Goal: Task Accomplishment & Management: Manage account settings

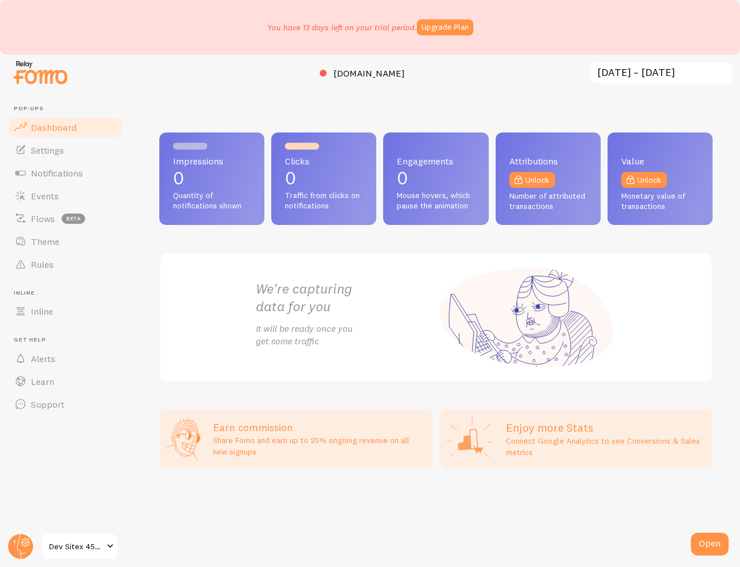
click at [86, 550] on span "Dev Sitex 455355994" at bounding box center [76, 547] width 54 height 14
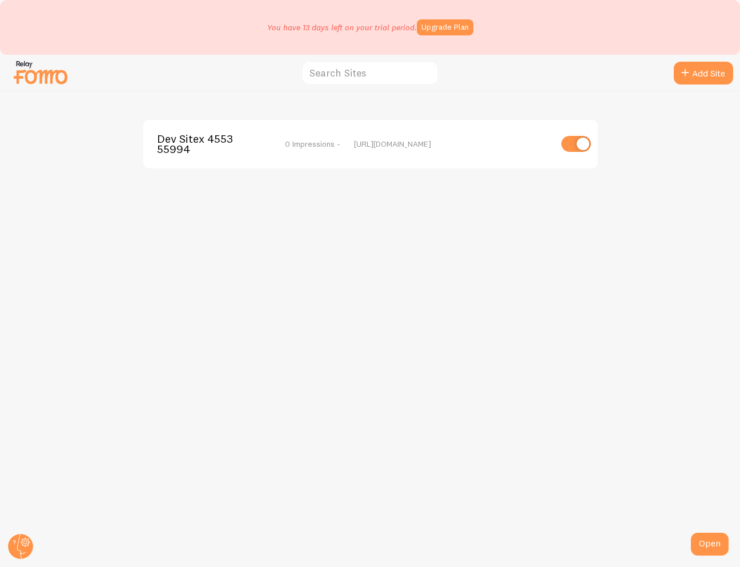
click at [188, 141] on span "Dev Sitex 455355994" at bounding box center [203, 144] width 92 height 21
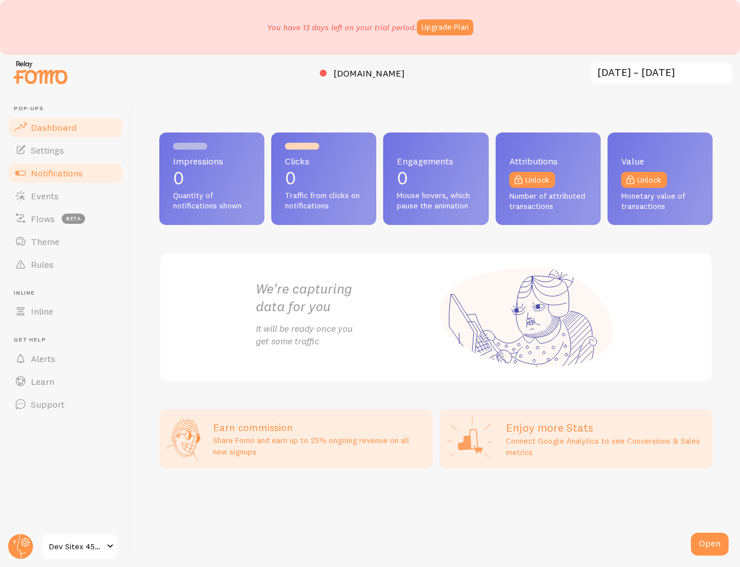
click at [24, 176] on span at bounding box center [21, 173] width 14 height 14
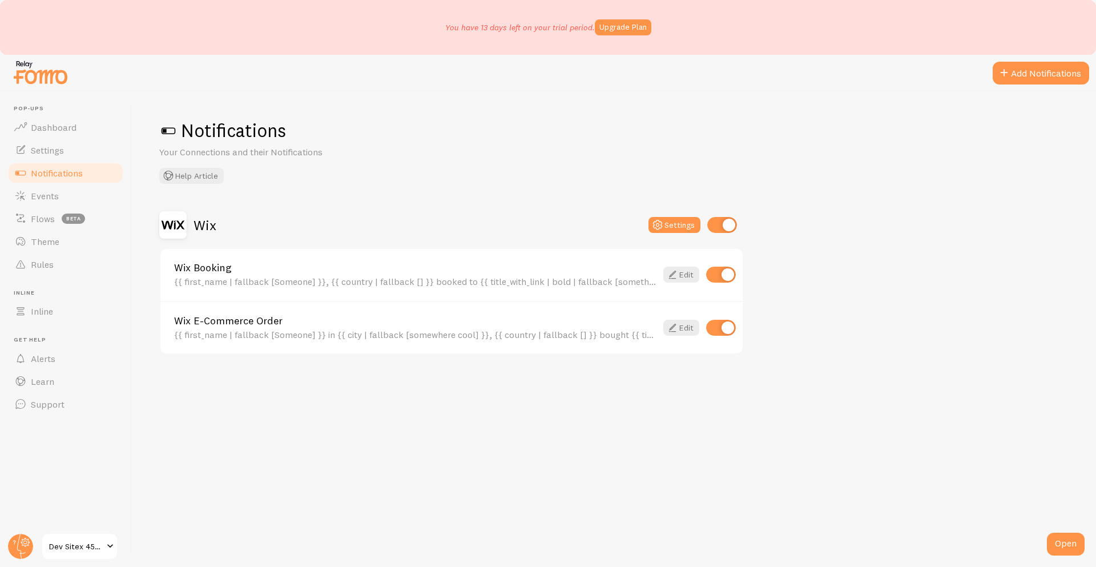
click at [182, 226] on img at bounding box center [172, 224] width 27 height 27
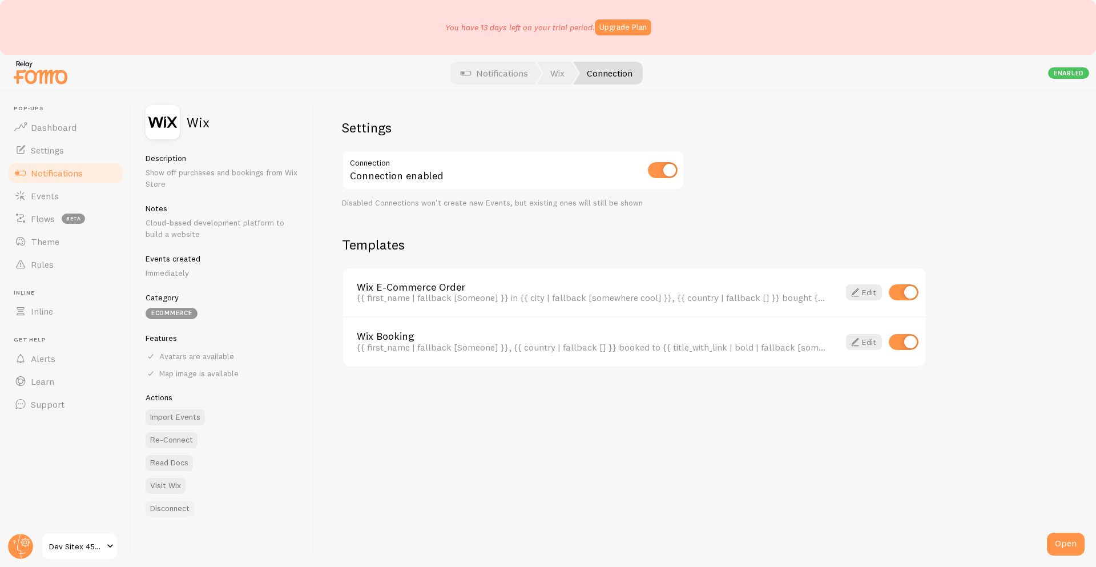
click at [187, 514] on button "Disconnect" at bounding box center [170, 509] width 49 height 16
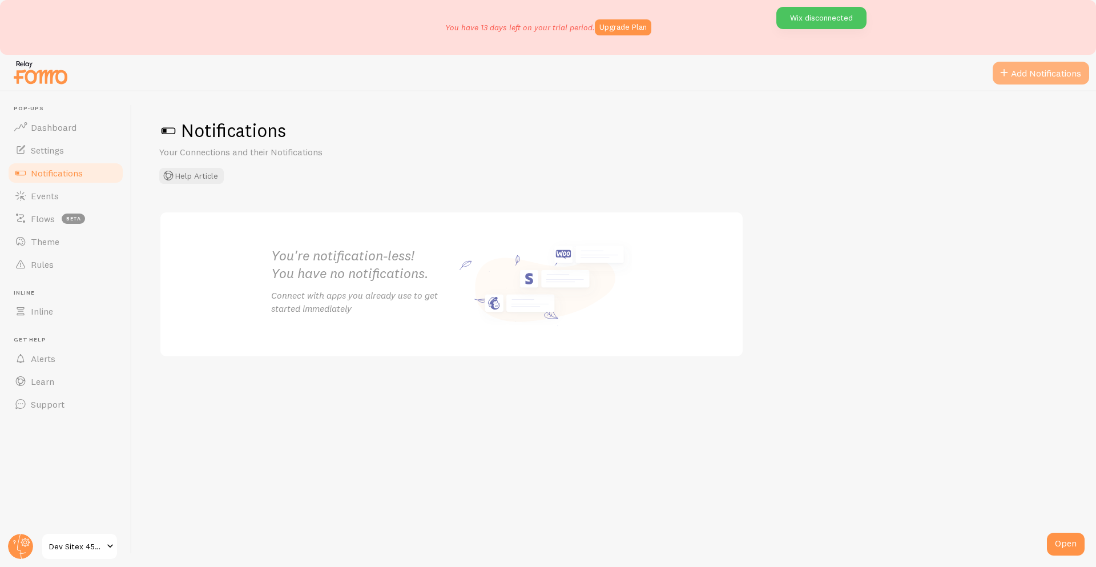
click at [1009, 73] on span at bounding box center [1004, 73] width 14 height 14
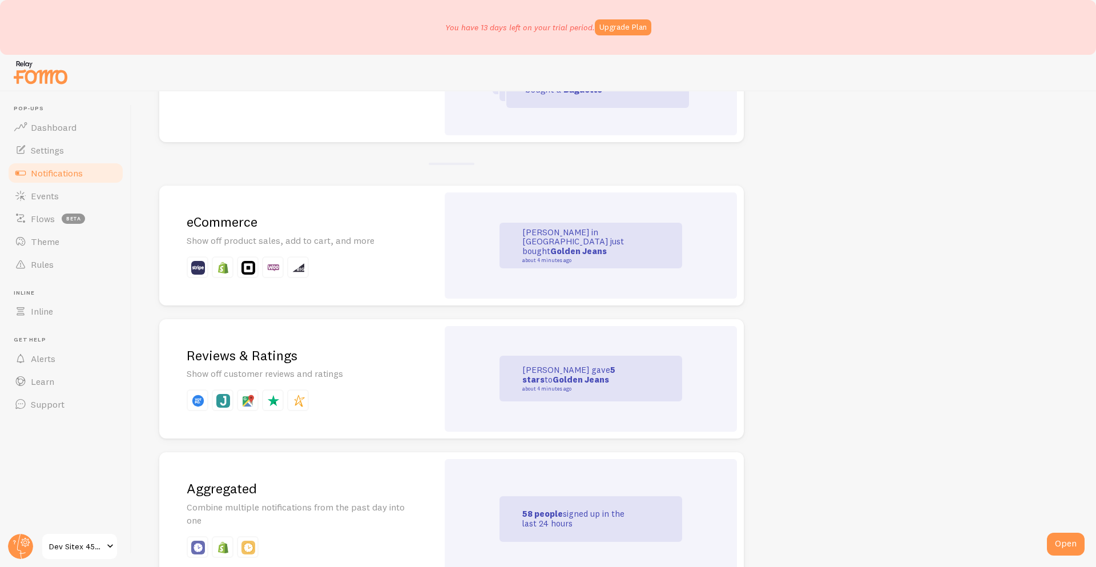
scroll to position [244, 0]
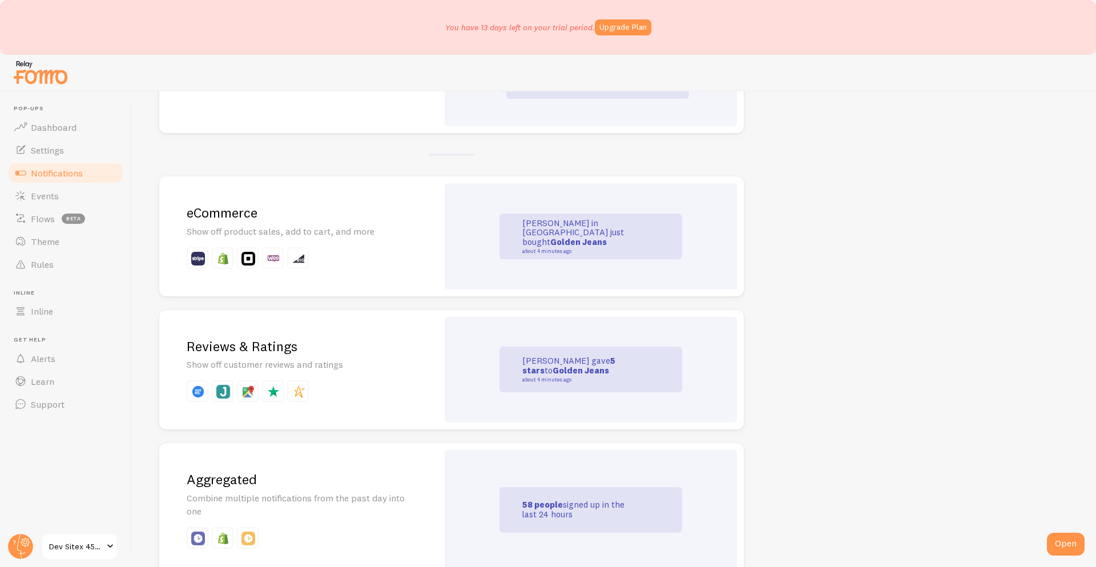
click at [376, 256] on p at bounding box center [299, 258] width 224 height 22
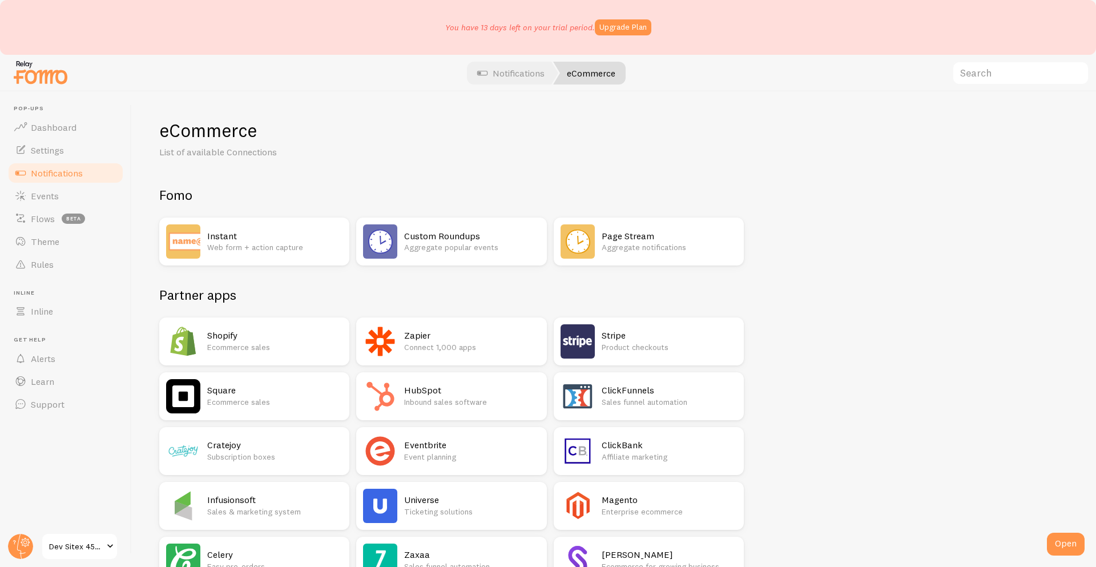
scroll to position [666, 0]
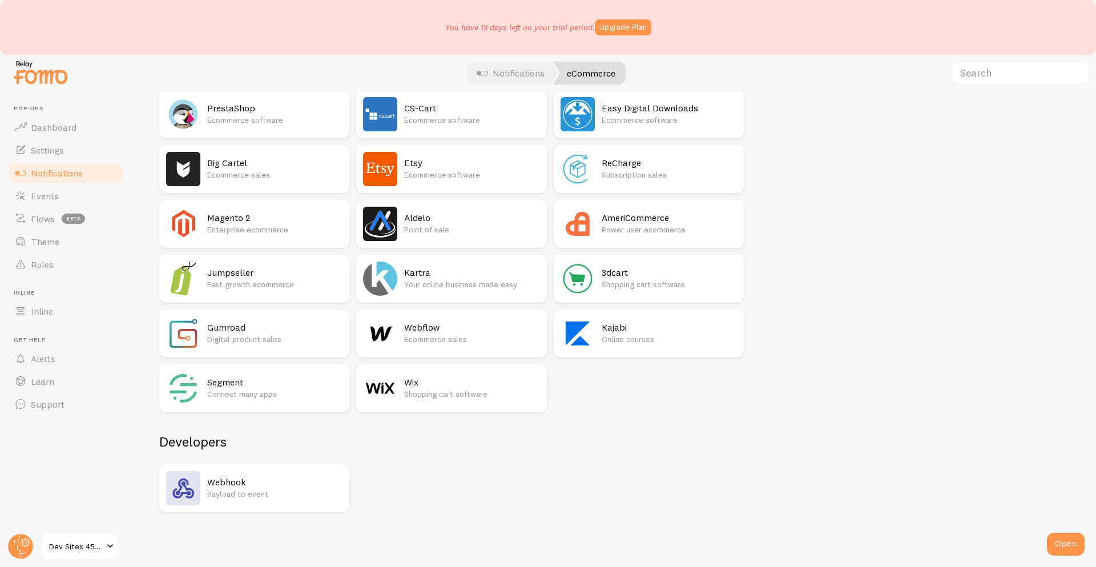
click at [426, 395] on p "Shopping cart software" at bounding box center [471, 393] width 135 height 11
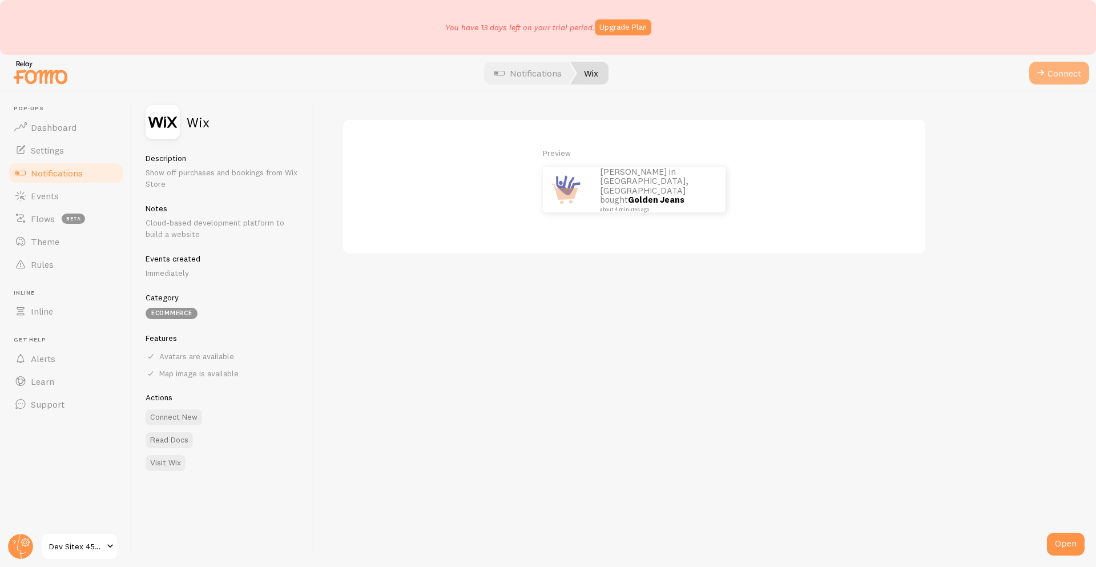
click at [1049, 71] on button "Connect" at bounding box center [1059, 73] width 60 height 23
click at [561, 287] on div "Preview [PERSON_NAME] in [GEOGRAPHIC_DATA], [GEOGRAPHIC_DATA] bought Golden Jea…" at bounding box center [706, 329] width 782 height 476
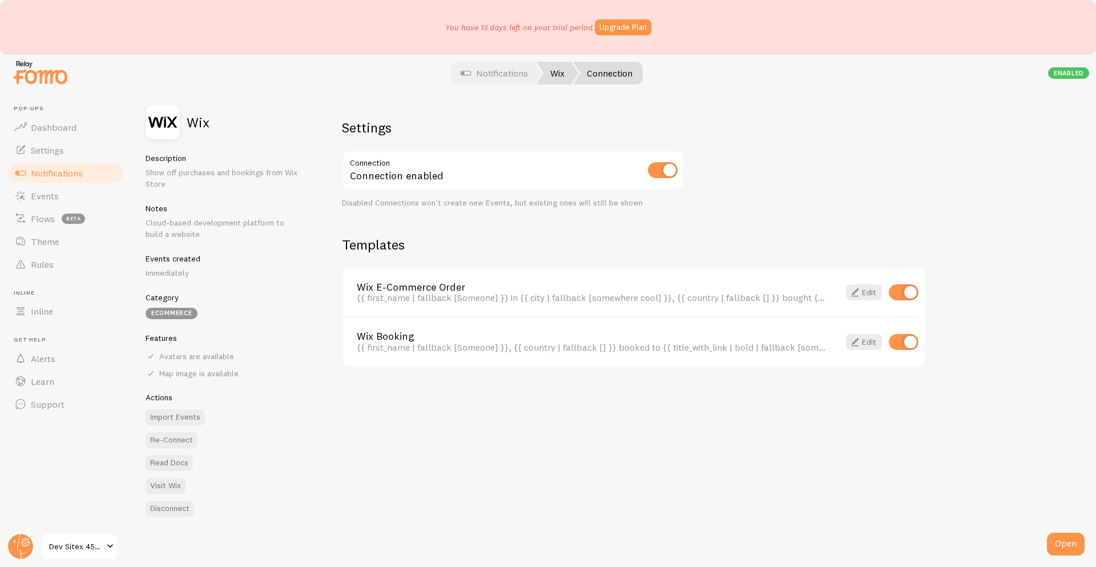
click at [554, 79] on link "Wix" at bounding box center [558, 73] width 42 height 23
click at [155, 513] on button "Disconnect" at bounding box center [170, 509] width 49 height 16
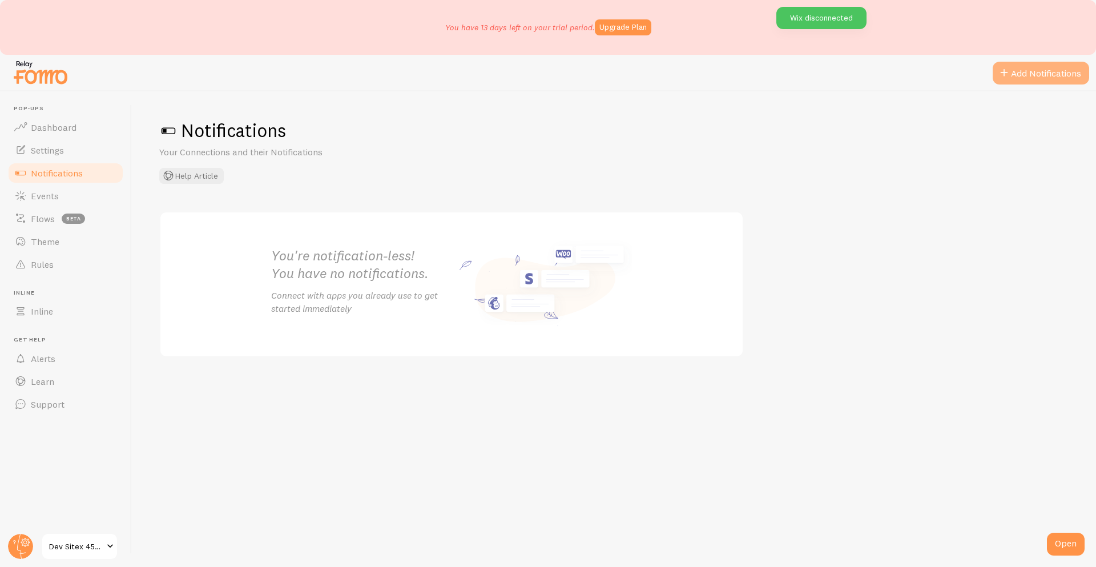
click at [1014, 77] on button "Add Notifications" at bounding box center [1041, 73] width 96 height 23
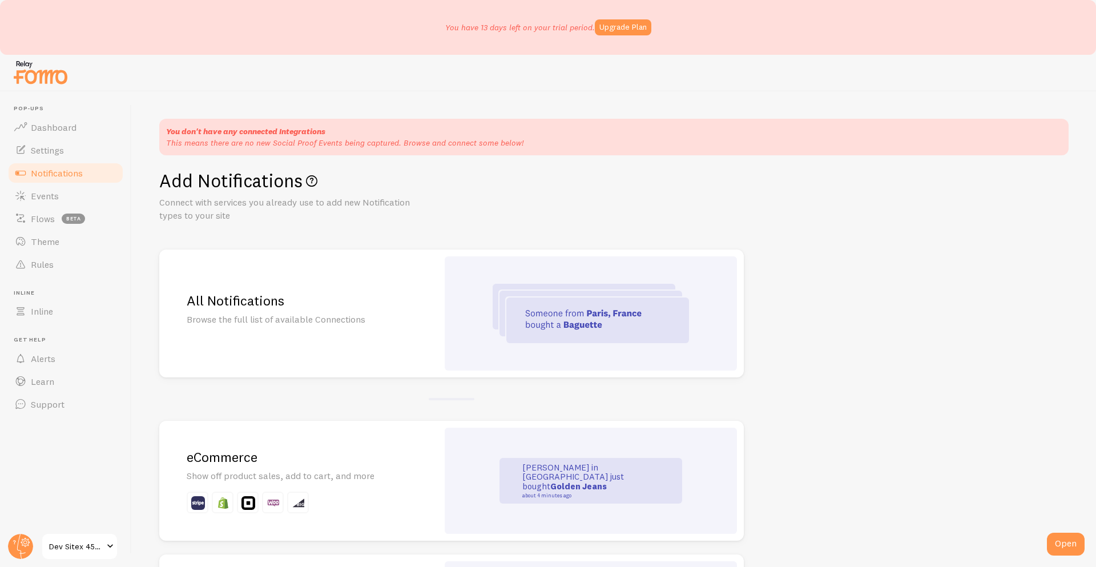
click at [323, 471] on p "Show off product sales, add to cart, and more" at bounding box center [299, 475] width 224 height 13
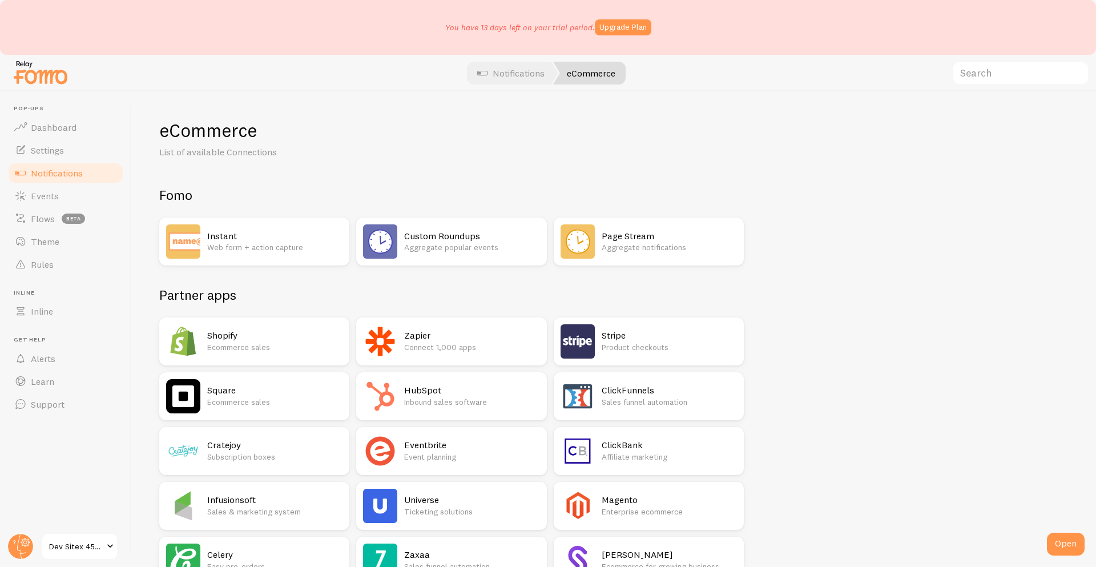
scroll to position [666, 0]
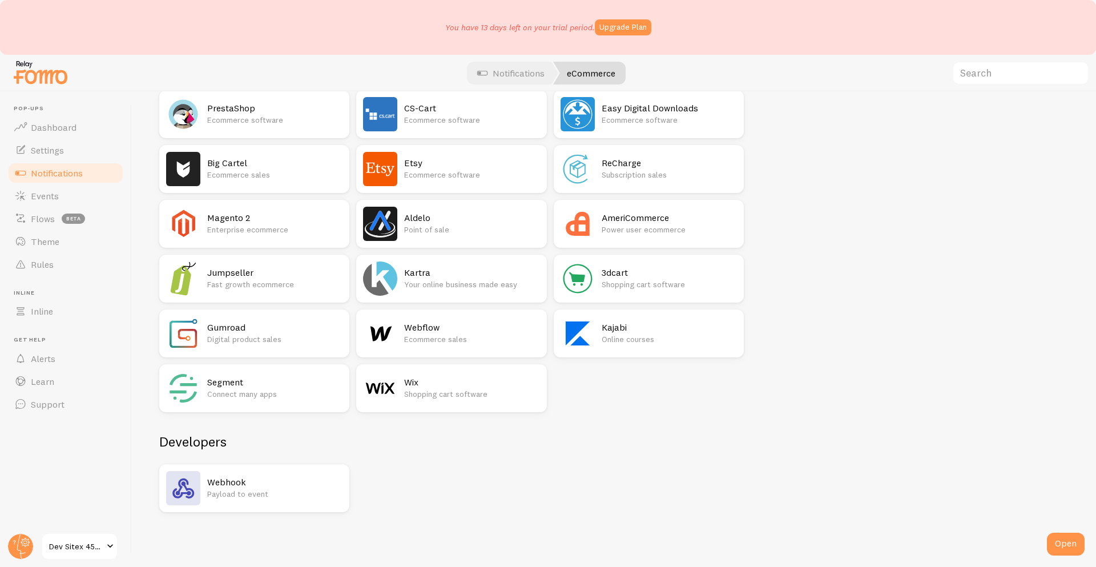
click at [418, 383] on h2 "Wix" at bounding box center [471, 382] width 135 height 12
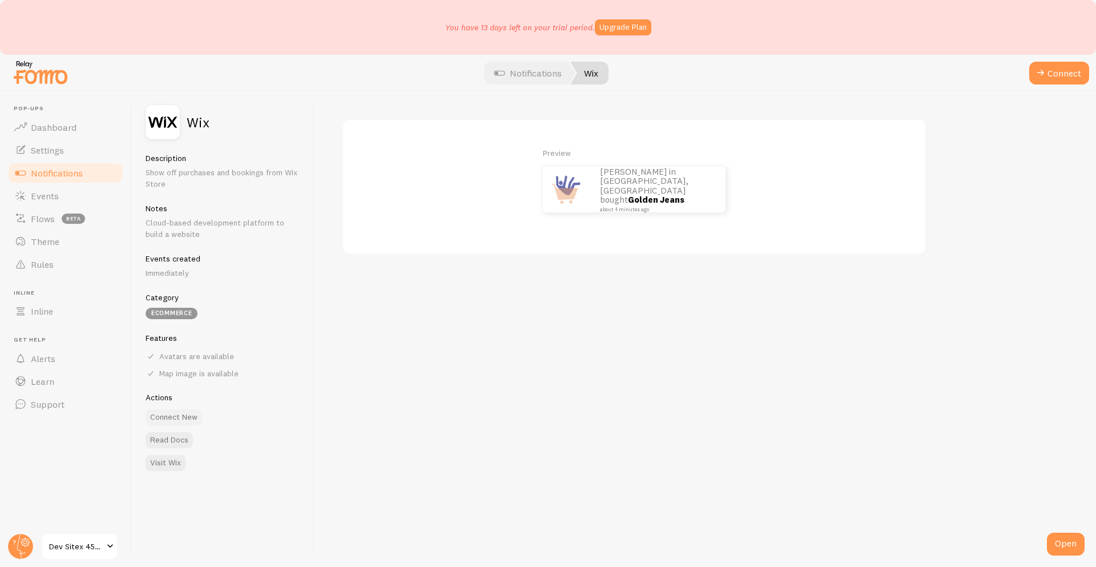
click at [186, 420] on button "Connect New" at bounding box center [174, 417] width 57 height 16
click at [1049, 69] on button "Connect" at bounding box center [1059, 73] width 60 height 23
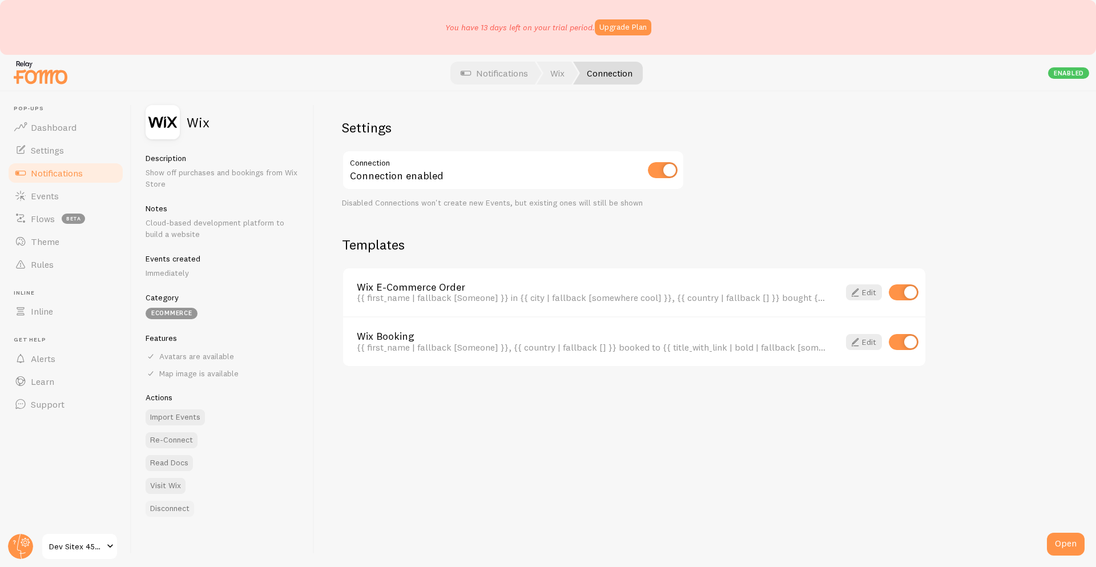
click at [166, 507] on button "Disconnect" at bounding box center [170, 509] width 49 height 16
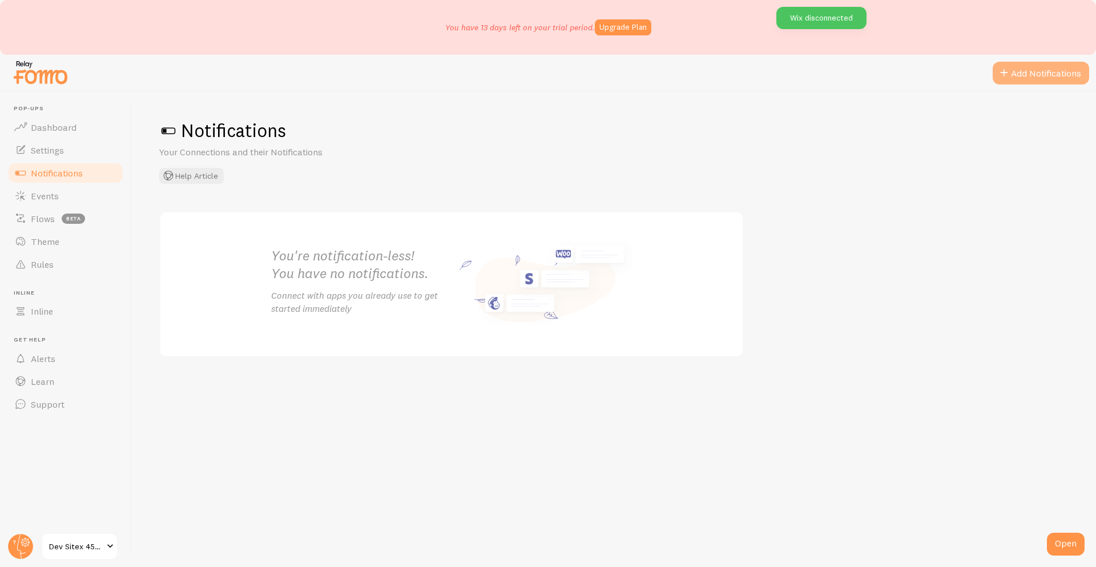
click at [1015, 77] on button "Add Notifications" at bounding box center [1041, 73] width 96 height 23
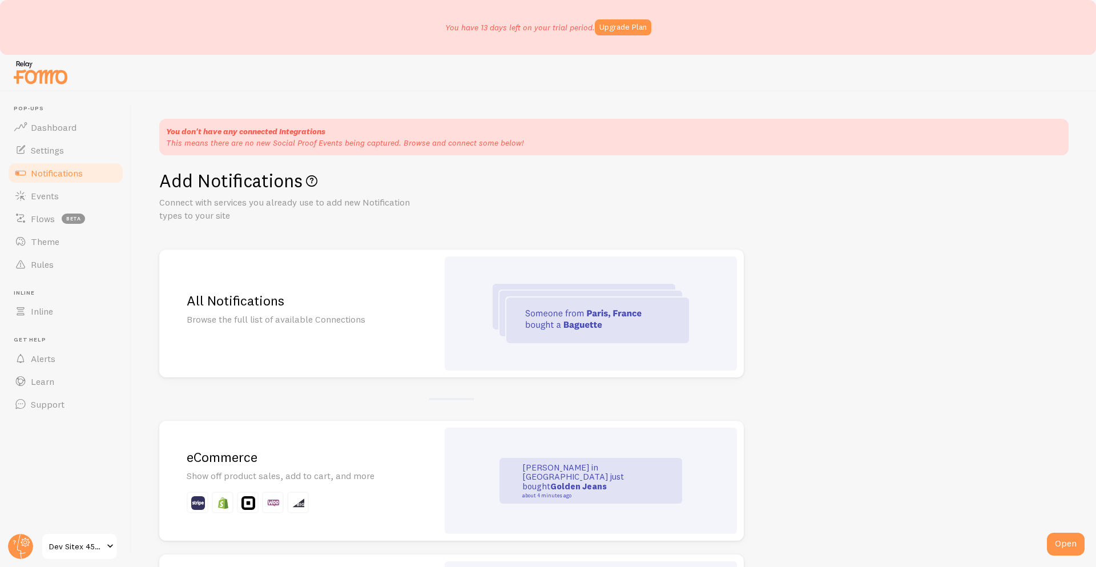
click at [243, 480] on p "Show off product sales, add to cart, and more" at bounding box center [299, 475] width 224 height 13
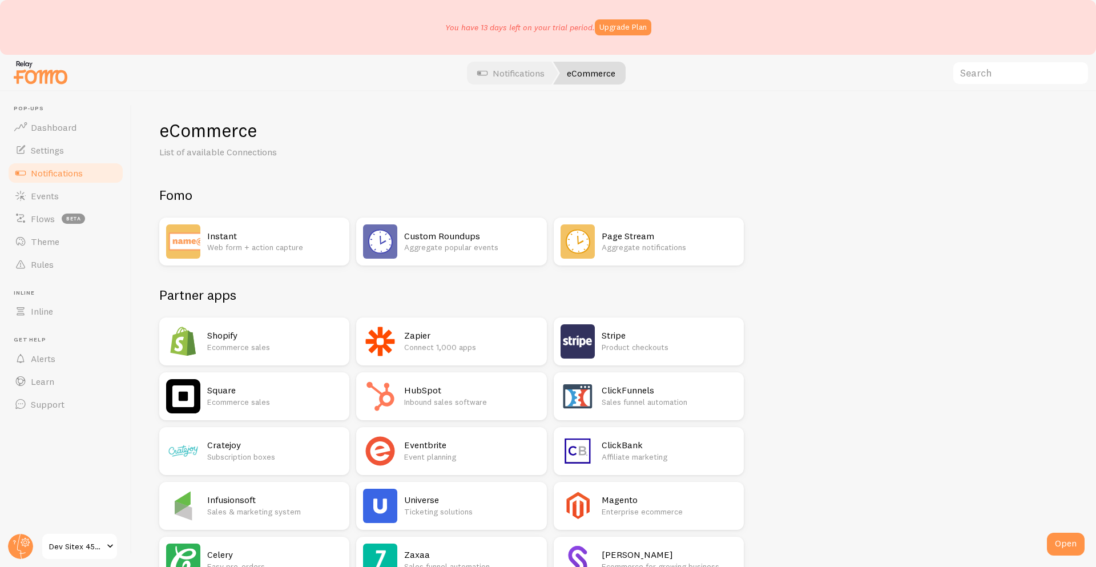
scroll to position [666, 0]
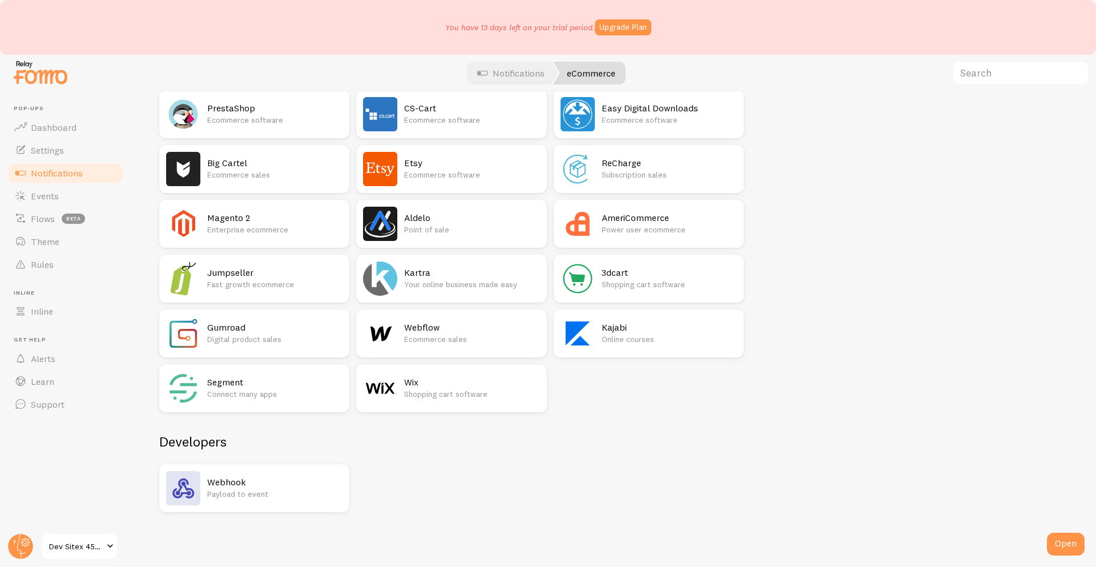
click at [420, 401] on div "Wix Shopping cart software" at bounding box center [471, 388] width 135 height 34
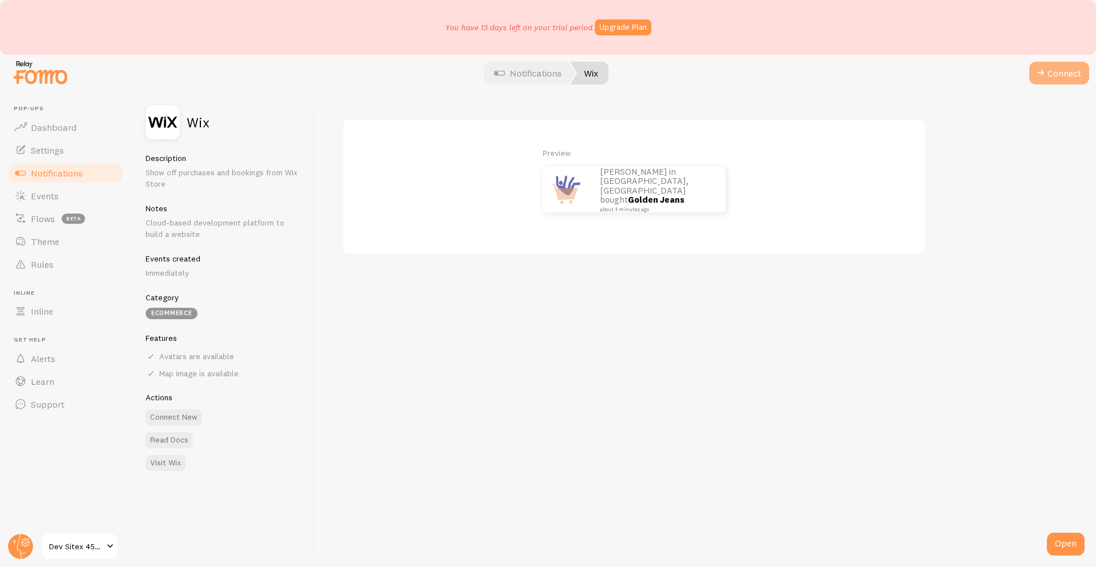
click at [1041, 76] on span at bounding box center [1041, 73] width 14 height 14
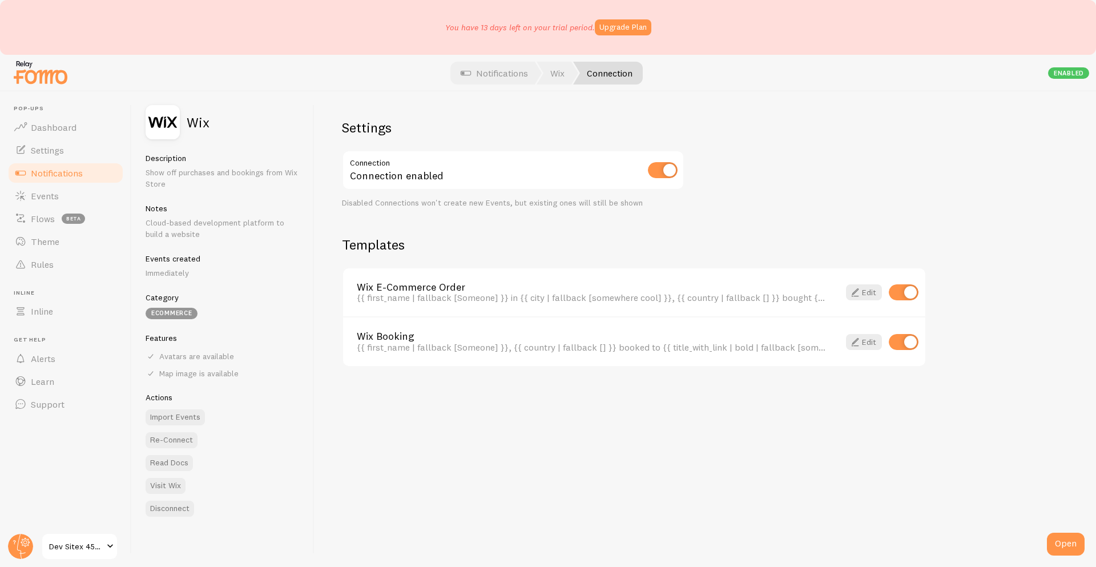
click at [866, 154] on div "Settings Connection Connection enabled Disabled Connections won't create new Ev…" at bounding box center [706, 329] width 782 height 476
click at [549, 456] on div "Settings Connection Connection enabled Disabled Connections won't create new Ev…" at bounding box center [706, 329] width 782 height 476
click at [170, 509] on button "Disconnect" at bounding box center [170, 509] width 49 height 16
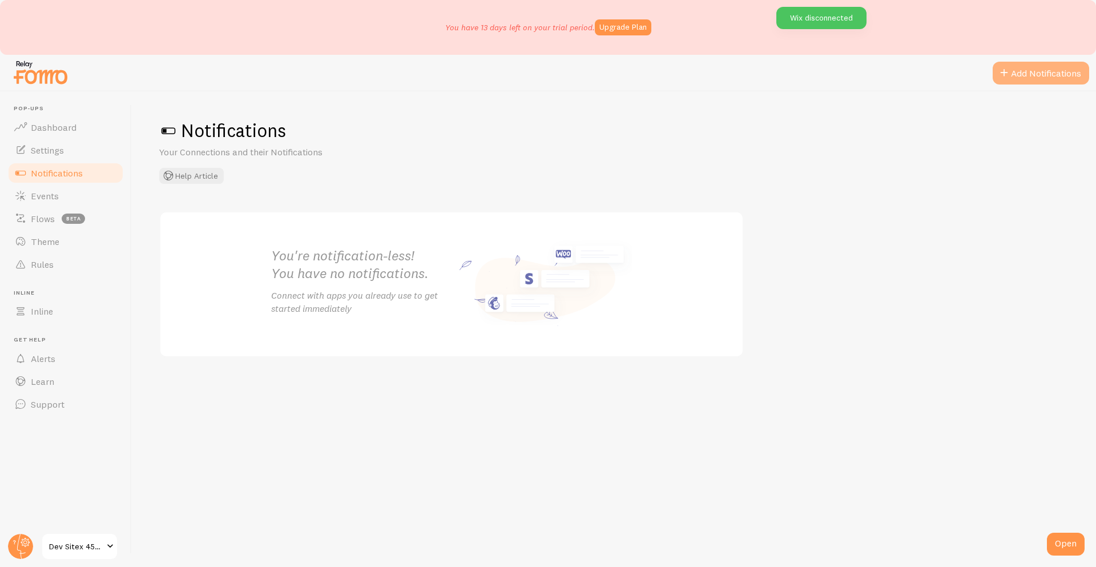
click at [1025, 78] on button "Add Notifications" at bounding box center [1041, 73] width 96 height 23
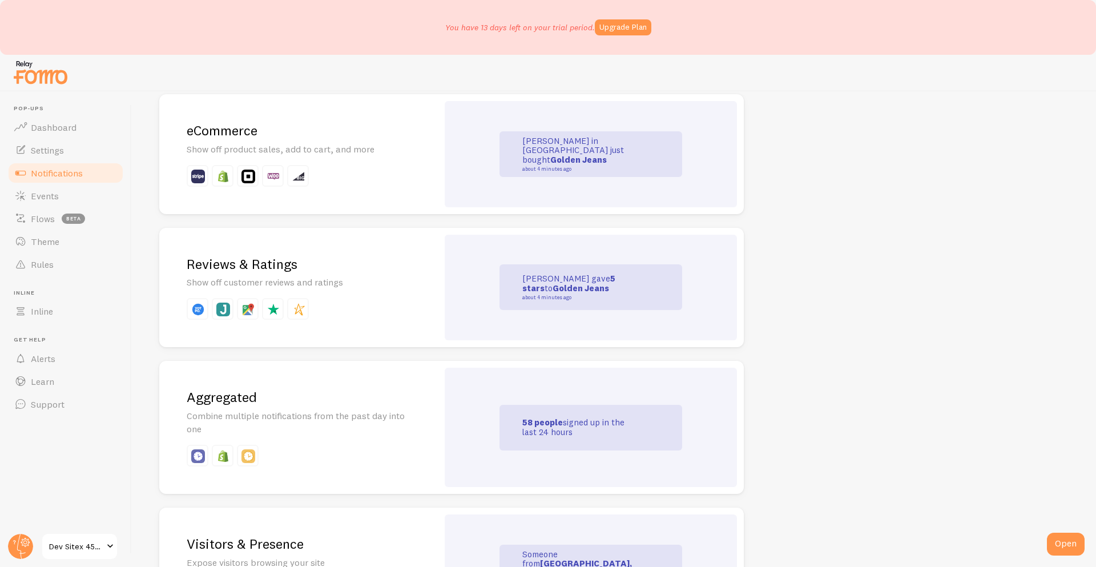
scroll to position [336, 0]
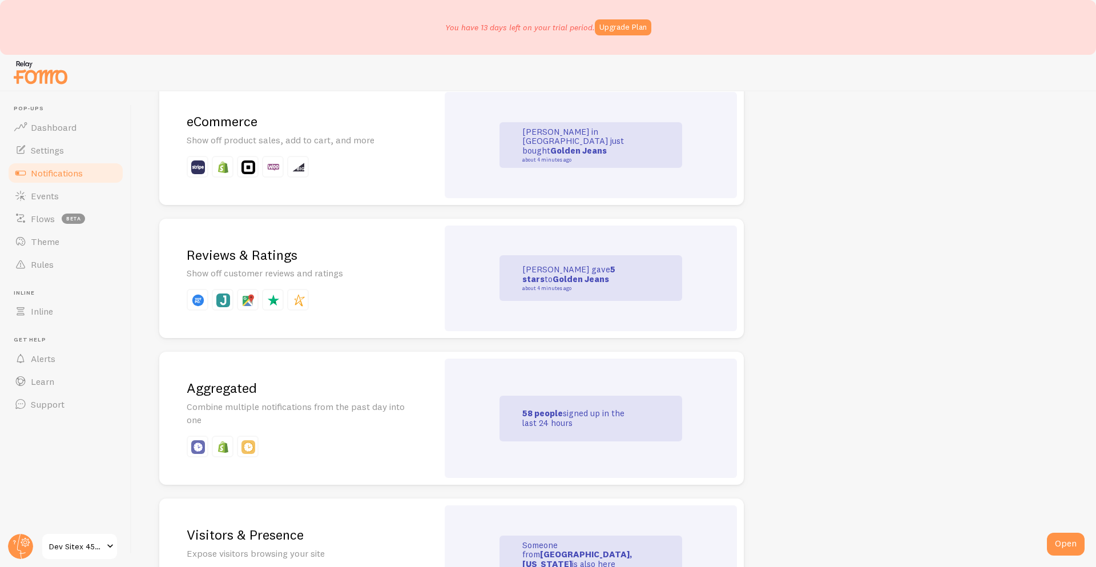
click at [336, 161] on p at bounding box center [299, 167] width 224 height 22
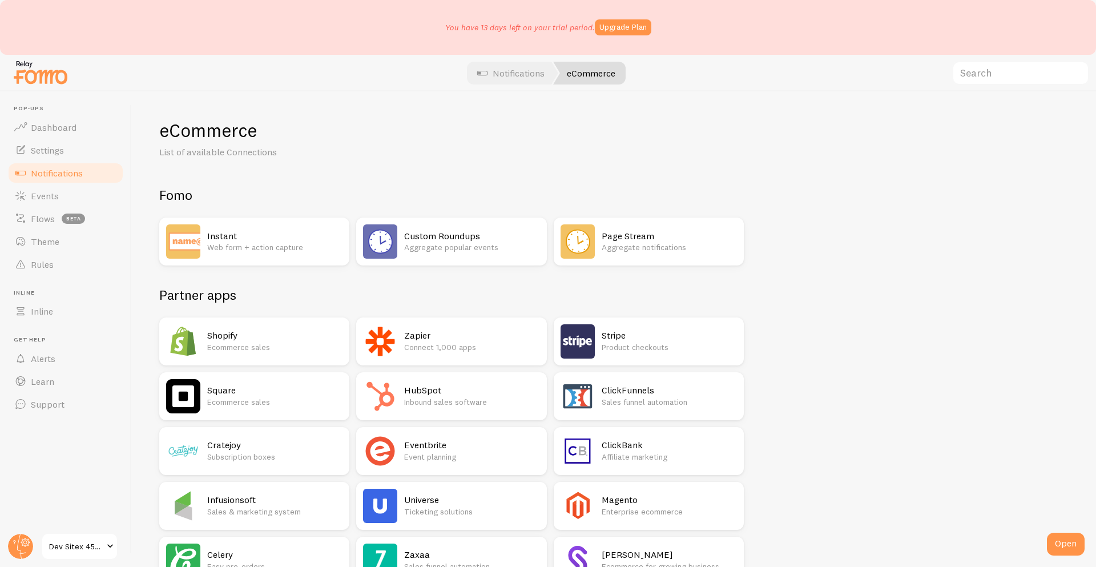
scroll to position [666, 0]
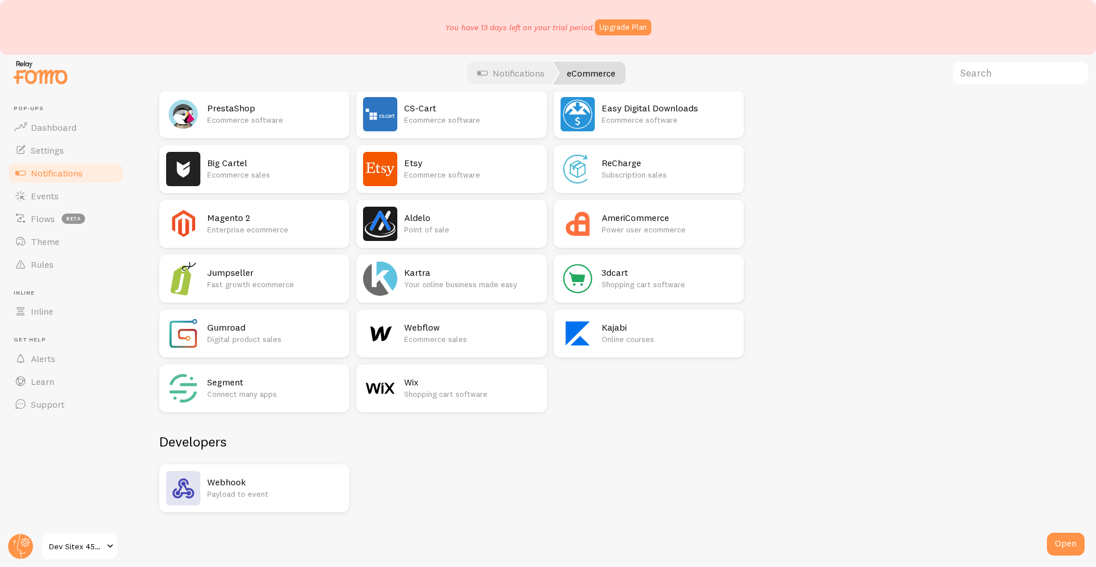
click at [420, 380] on h2 "Wix" at bounding box center [471, 382] width 135 height 12
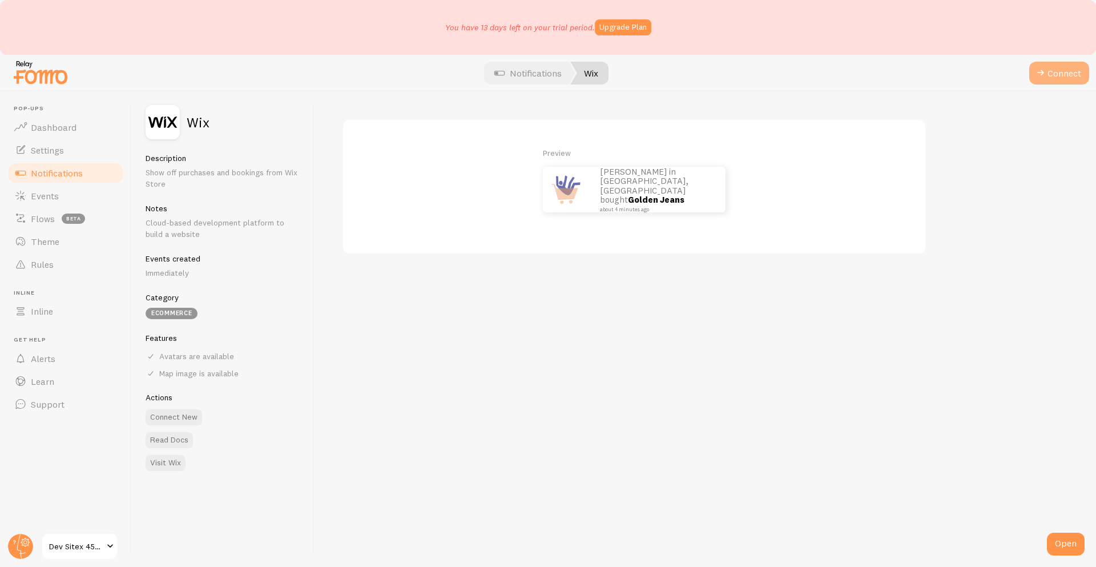
click at [1059, 73] on button "Connect" at bounding box center [1059, 73] width 60 height 23
click at [1044, 82] on button "Connect" at bounding box center [1059, 73] width 60 height 23
click at [1043, 78] on span at bounding box center [1041, 73] width 14 height 14
click at [1057, 74] on button "Connect" at bounding box center [1059, 73] width 60 height 23
click at [1047, 75] on span at bounding box center [1041, 73] width 14 height 14
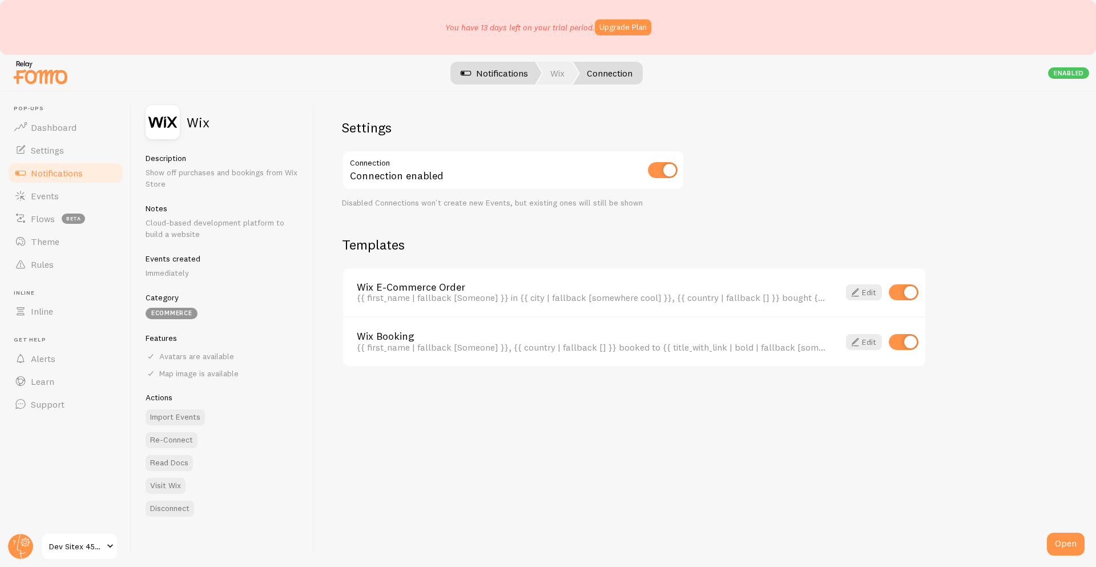
click at [506, 78] on link "Notifications" at bounding box center [494, 73] width 95 height 23
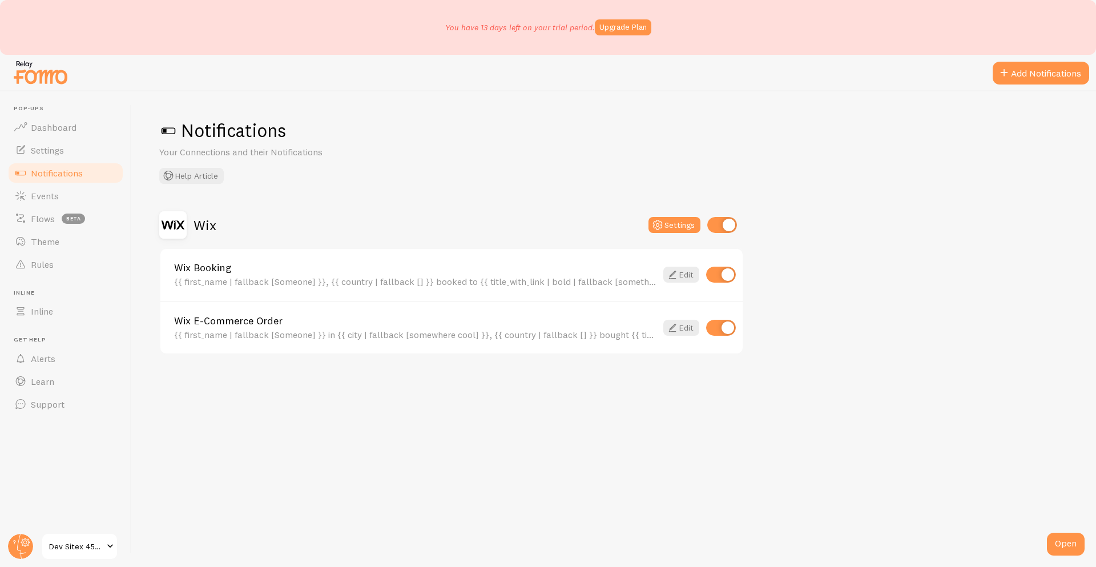
click at [210, 219] on h2 "Wix" at bounding box center [205, 225] width 23 height 18
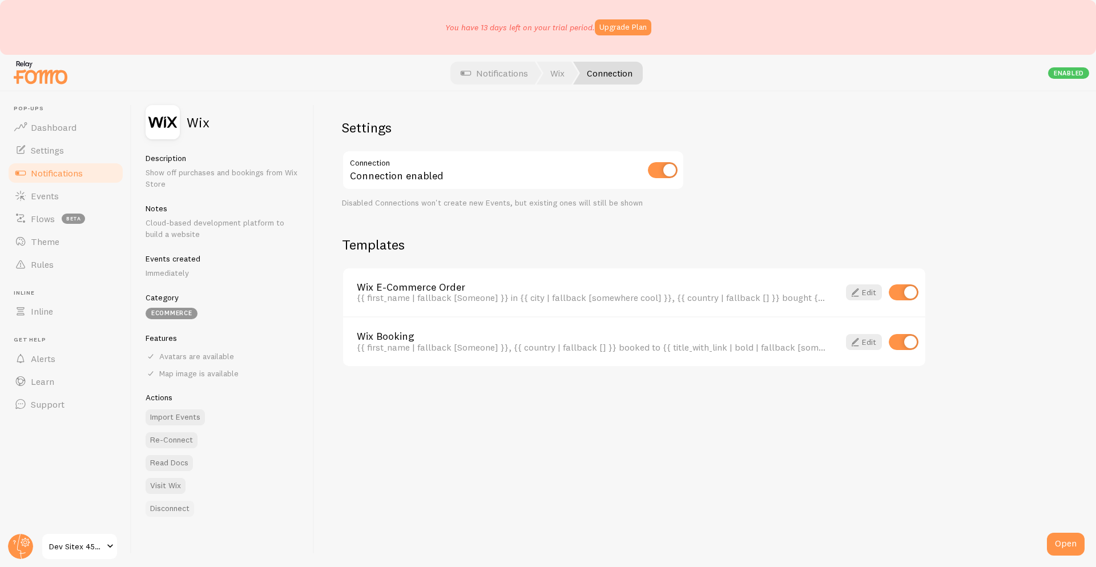
click at [162, 507] on button "Disconnect" at bounding box center [170, 509] width 49 height 16
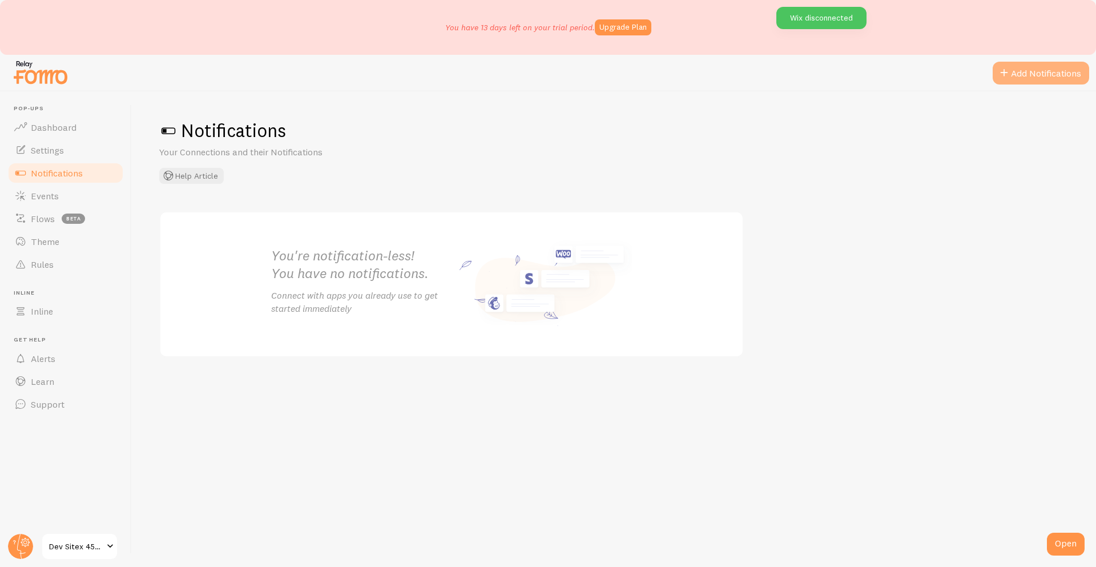
click at [1035, 65] on button "Add Notifications" at bounding box center [1041, 73] width 96 height 23
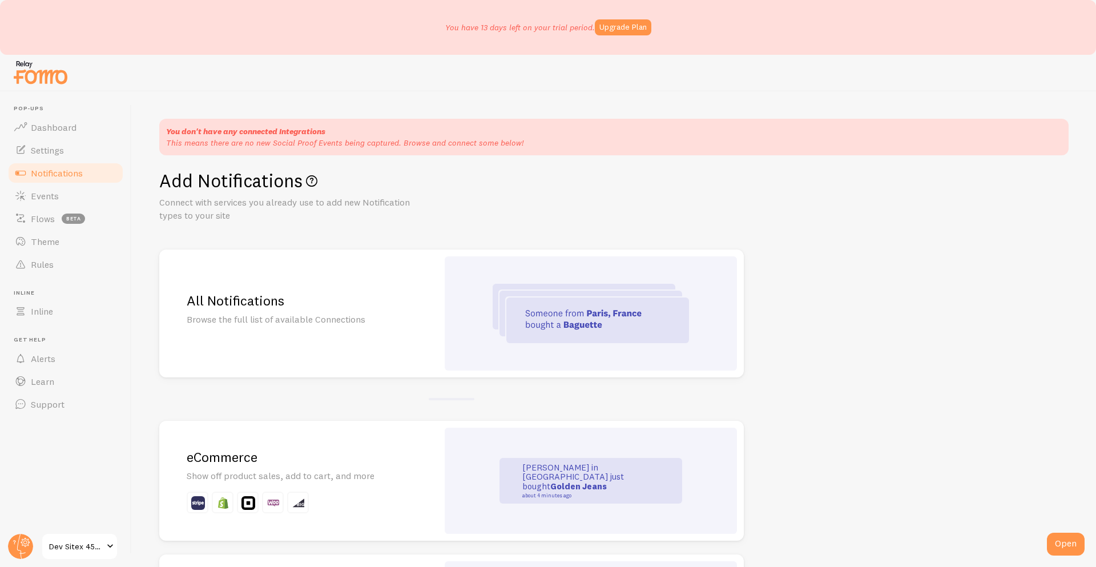
click at [281, 454] on h2 "eCommerce" at bounding box center [299, 457] width 224 height 18
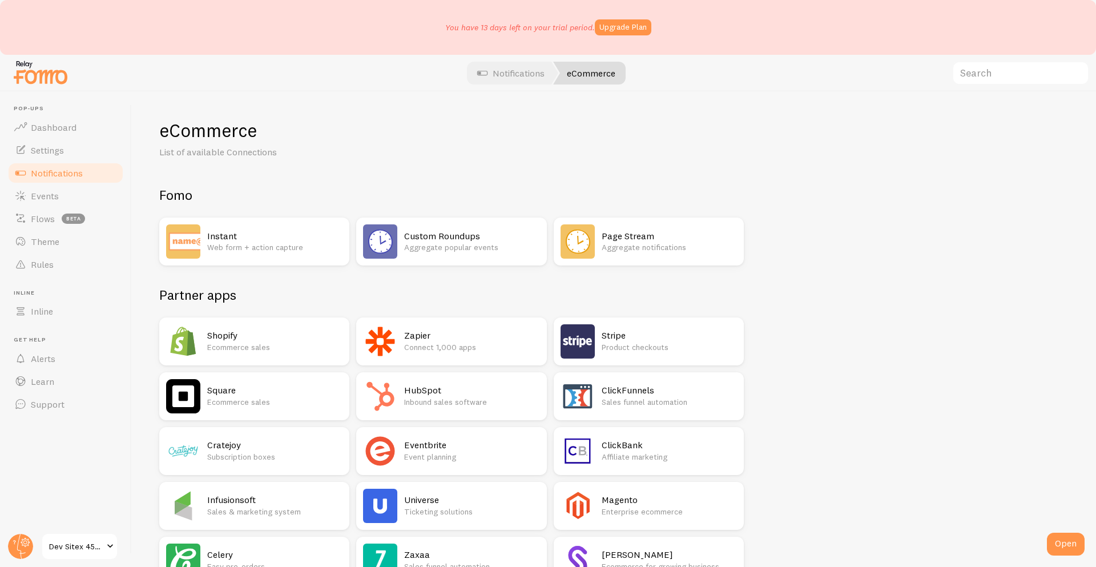
scroll to position [666, 0]
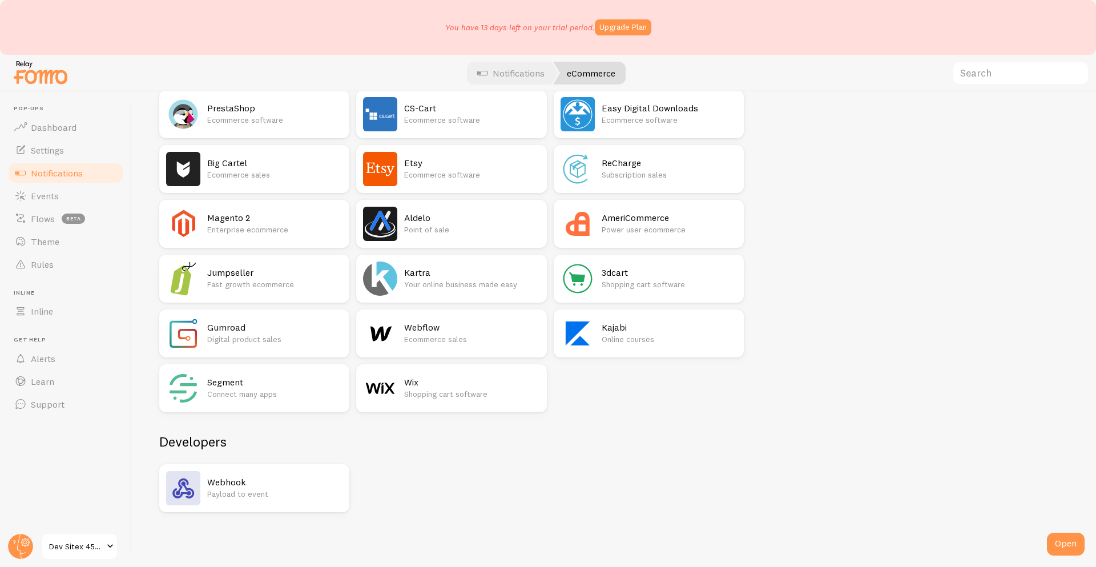
click at [389, 394] on img at bounding box center [380, 388] width 34 height 34
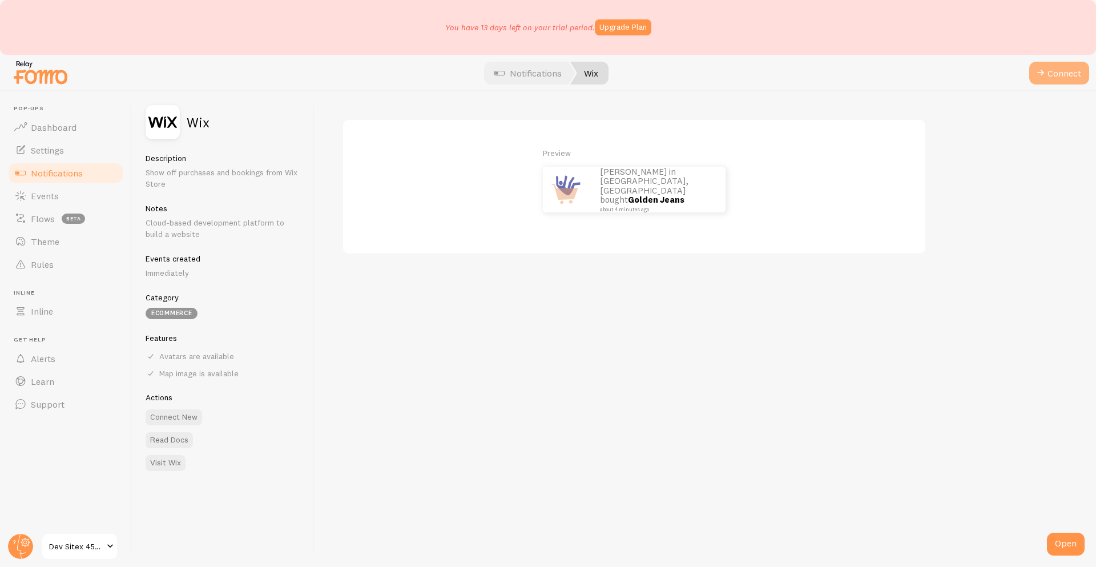
click at [1050, 70] on button "Connect" at bounding box center [1059, 73] width 60 height 23
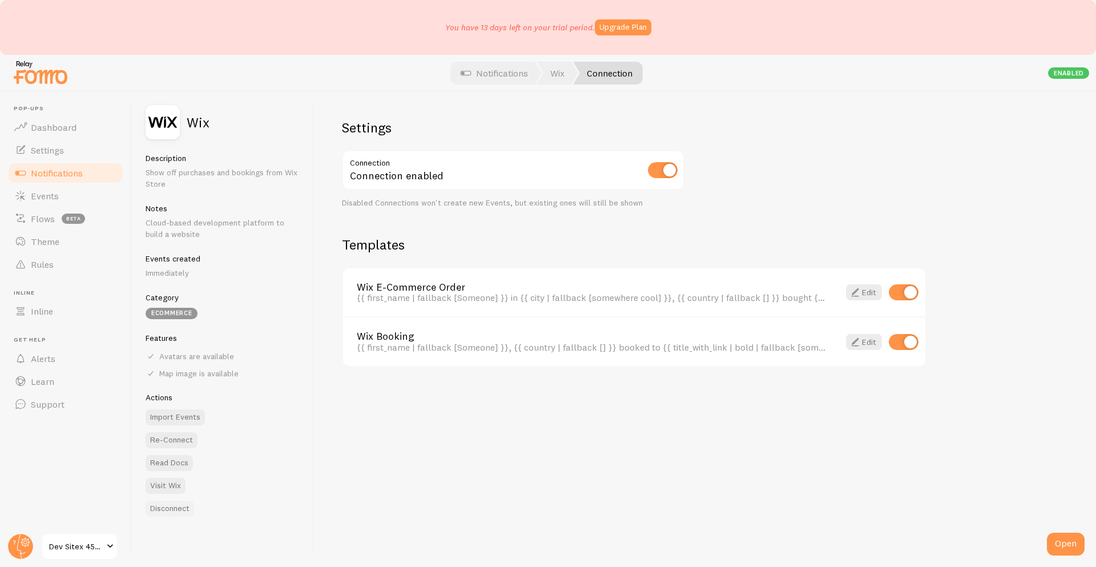
click at [182, 504] on button "Disconnect" at bounding box center [170, 509] width 49 height 16
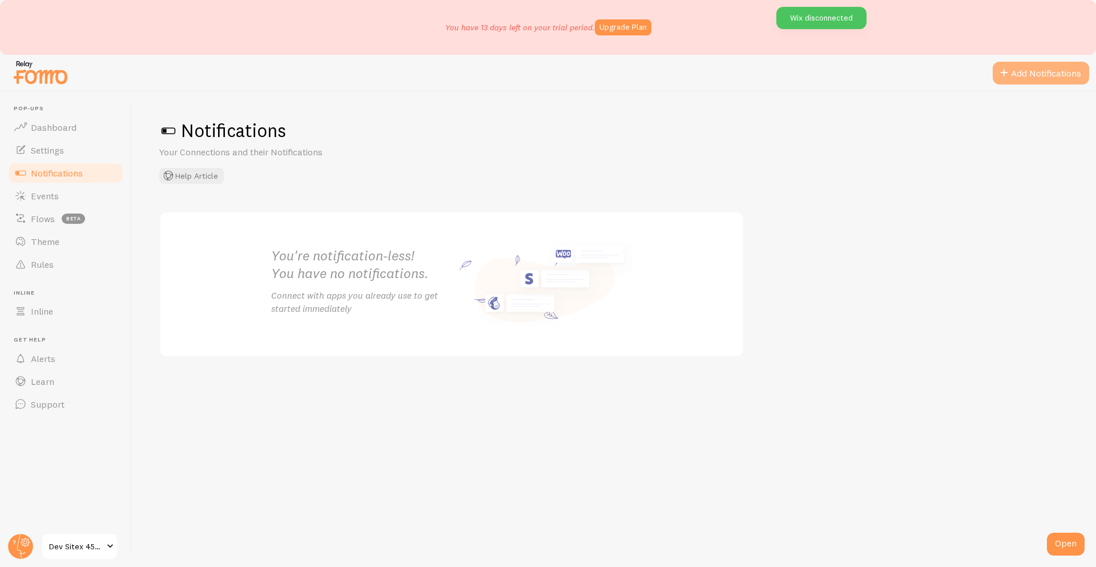
click at [1026, 81] on button "Add Notifications" at bounding box center [1041, 73] width 96 height 23
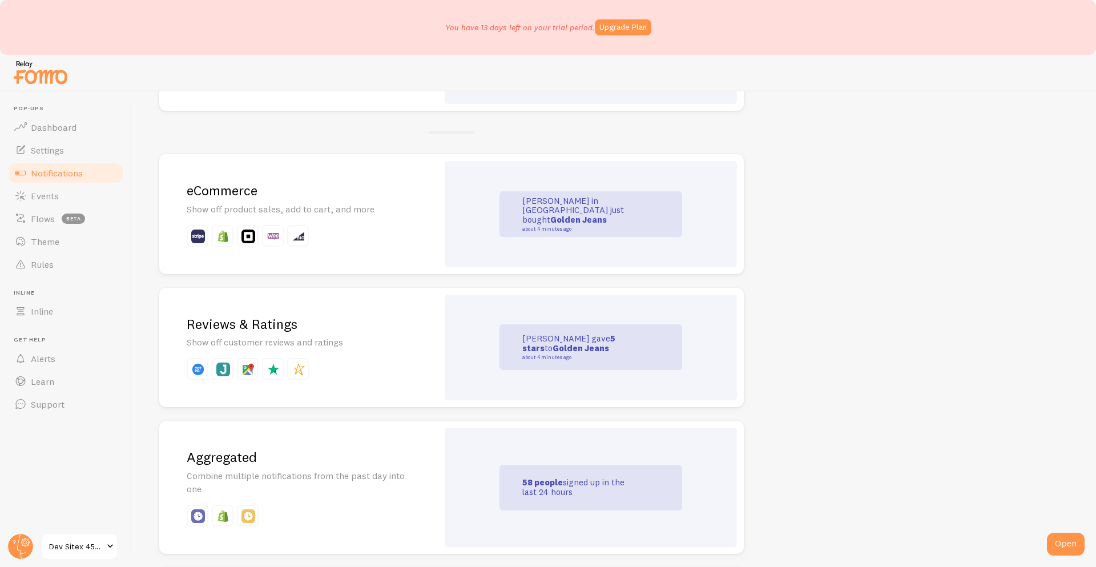
scroll to position [269, 0]
click at [332, 221] on div "eCommerce Show off product sales, add to cart, and more" at bounding box center [298, 211] width 279 height 120
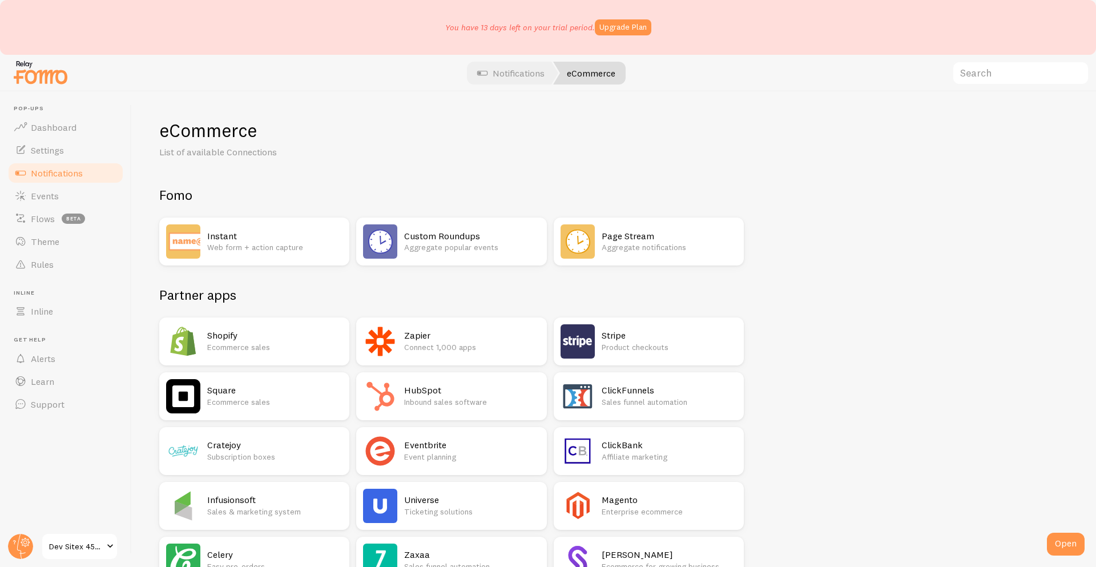
scroll to position [666, 0]
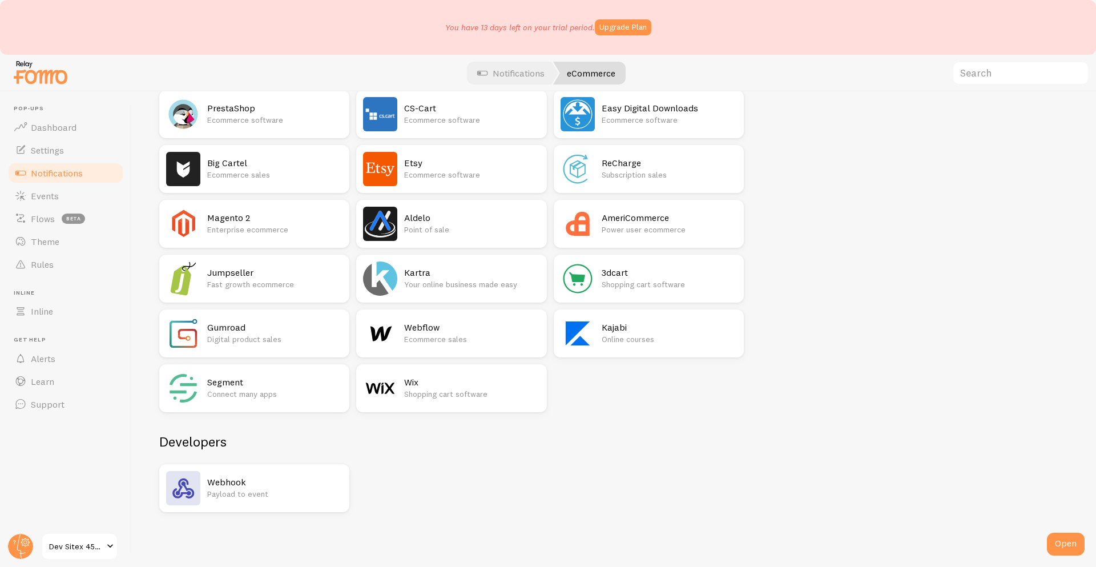
click at [426, 395] on p "Shopping cart software" at bounding box center [471, 393] width 135 height 11
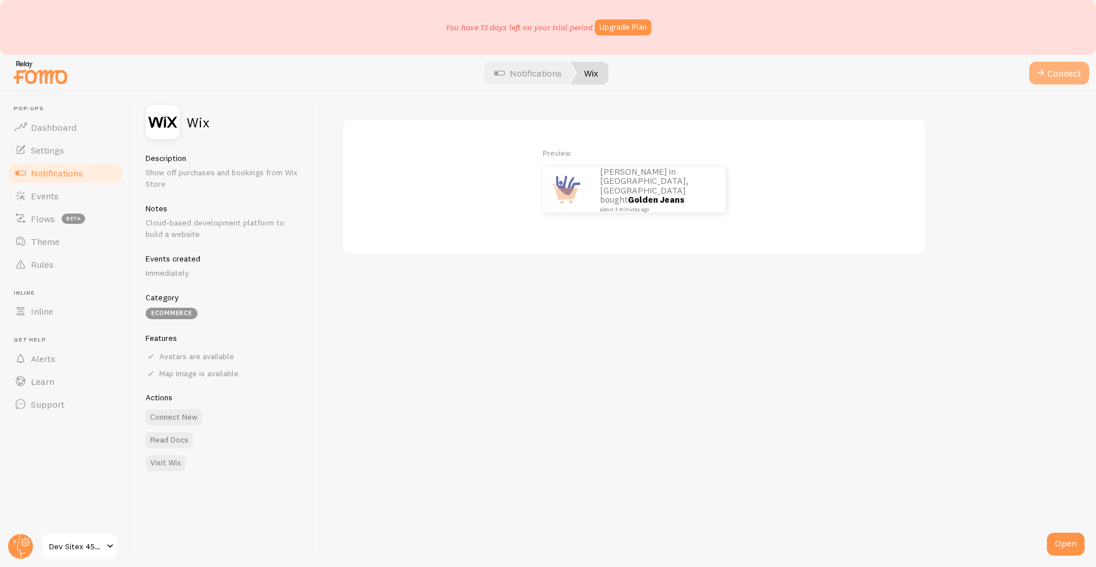
click at [1038, 74] on span at bounding box center [1041, 73] width 14 height 14
click at [1036, 81] on button "Connect" at bounding box center [1059, 73] width 60 height 23
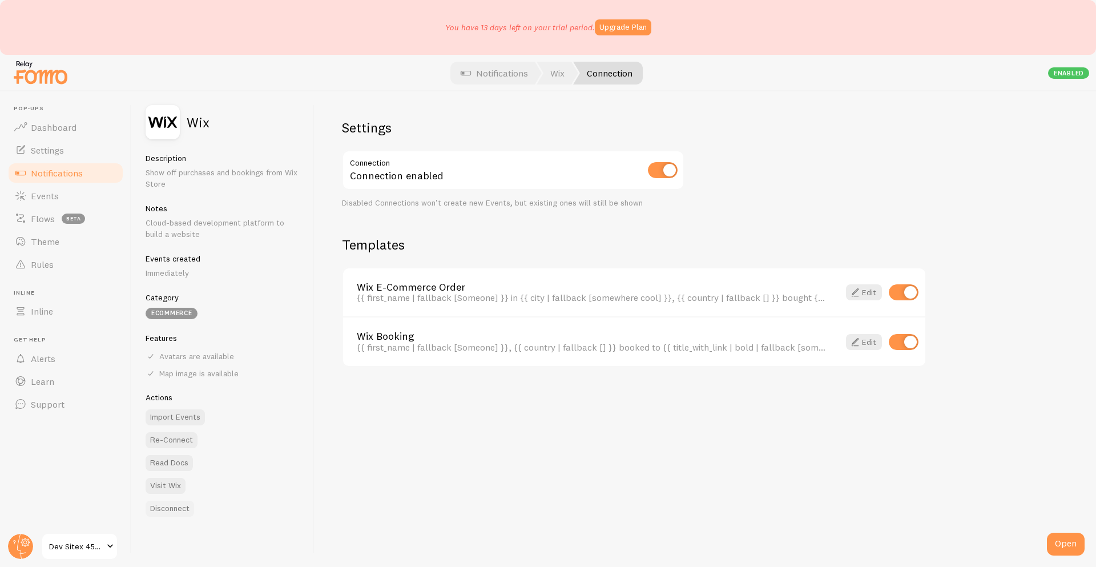
click at [176, 505] on button "Disconnect" at bounding box center [170, 509] width 49 height 16
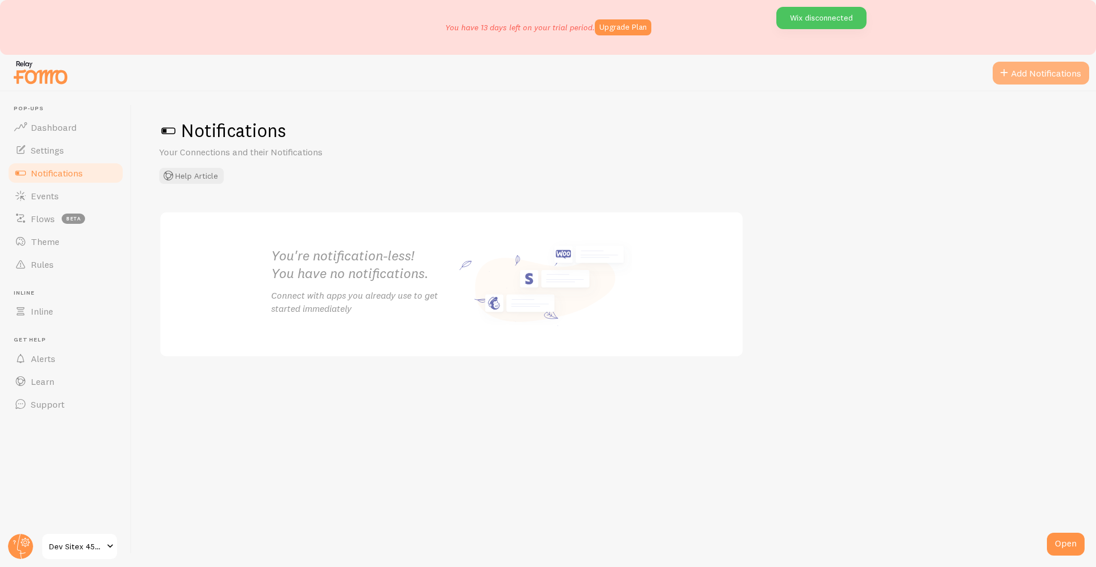
click at [1026, 71] on button "Add Notifications" at bounding box center [1041, 73] width 96 height 23
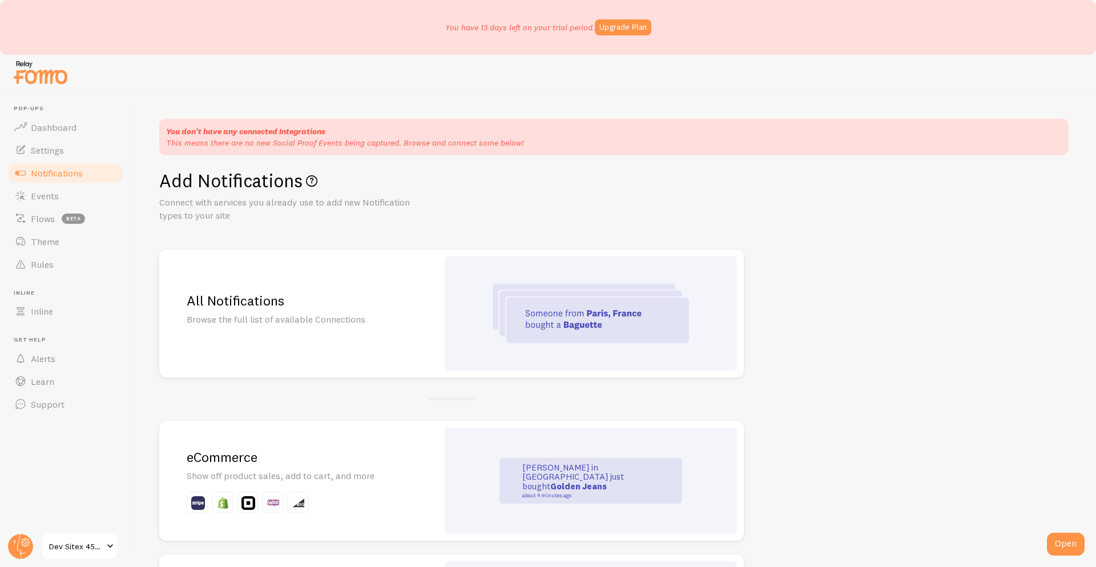
click at [300, 479] on p "Show off product sales, add to cart, and more" at bounding box center [299, 475] width 224 height 13
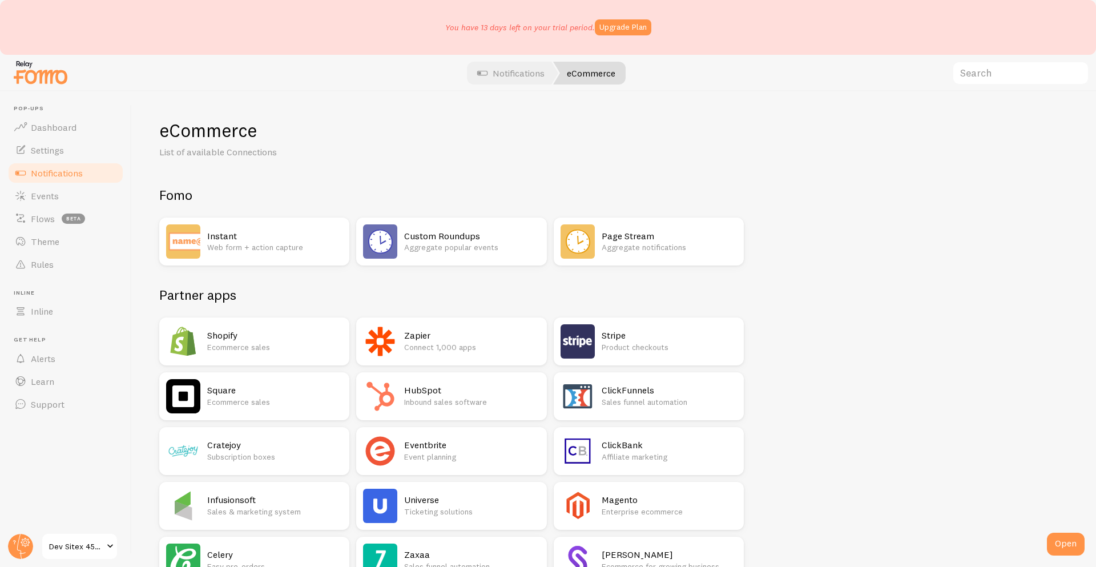
scroll to position [666, 0]
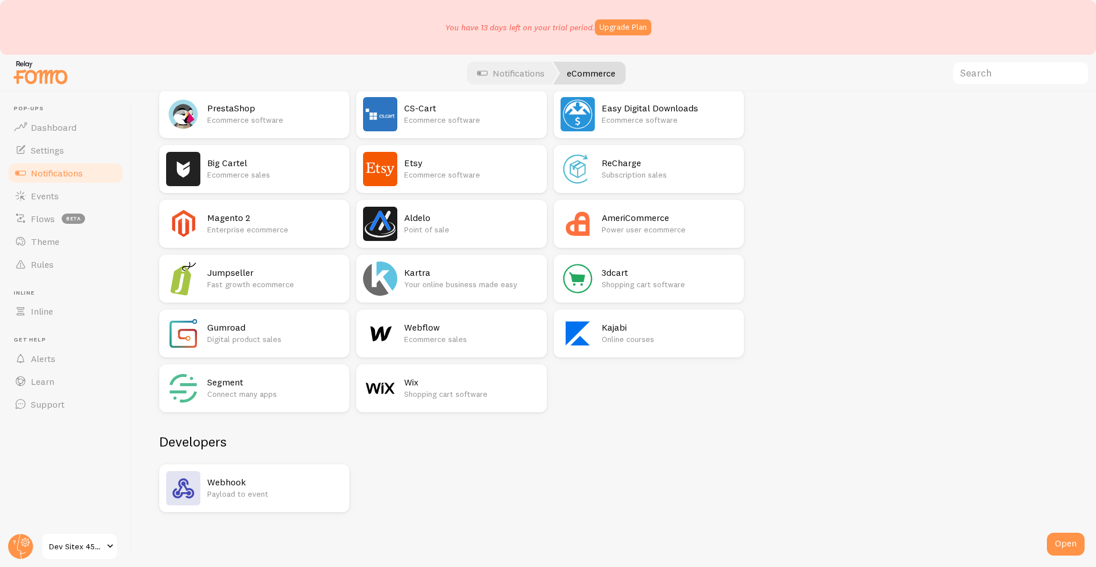
click at [439, 380] on h2 "Wix" at bounding box center [471, 382] width 135 height 12
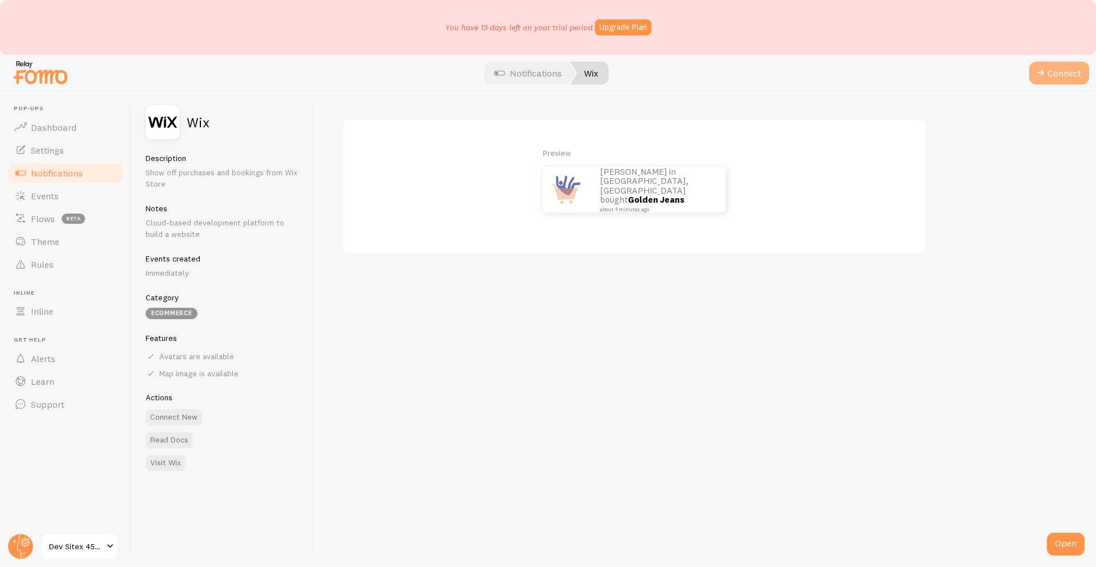
click at [1063, 67] on button "Connect" at bounding box center [1059, 73] width 60 height 23
click at [1049, 79] on button "Connect" at bounding box center [1059, 73] width 60 height 23
click at [667, 458] on div "Preview John in San Francisco, United States bought Golden Jeans about 4 minute…" at bounding box center [706, 329] width 782 height 476
click at [1060, 74] on button "Connect" at bounding box center [1059, 73] width 60 height 23
click at [1051, 81] on button "Connect" at bounding box center [1059, 73] width 60 height 23
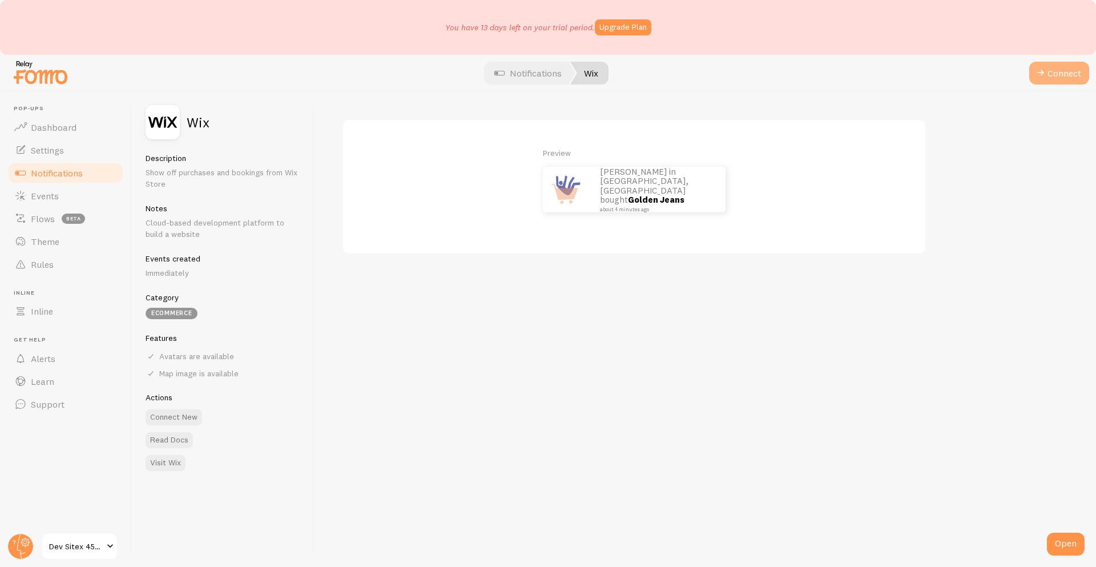
click at [1044, 70] on span at bounding box center [1041, 73] width 14 height 14
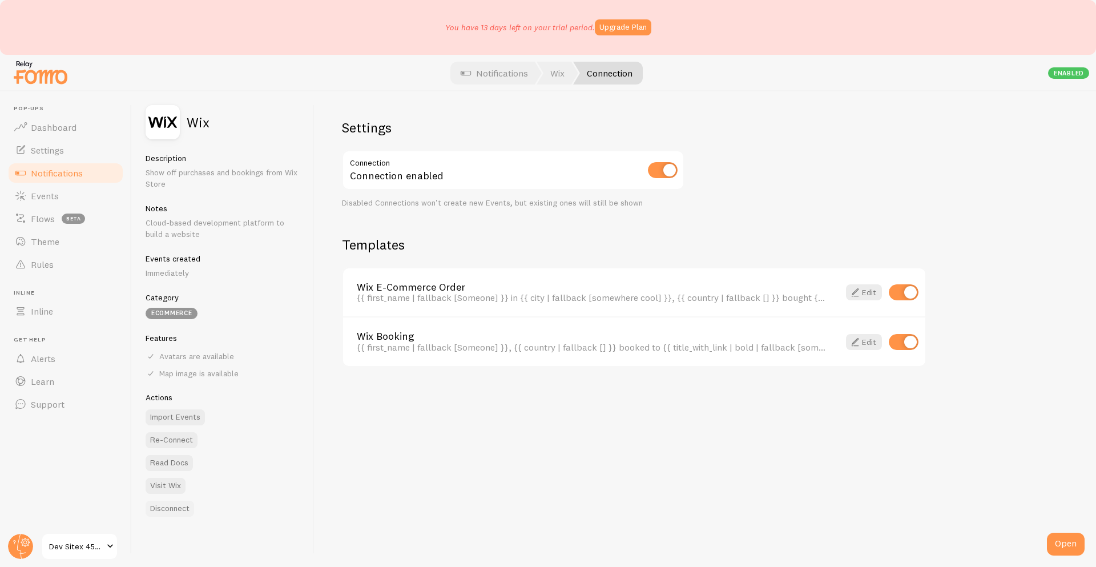
click at [175, 507] on button "Disconnect" at bounding box center [170, 509] width 49 height 16
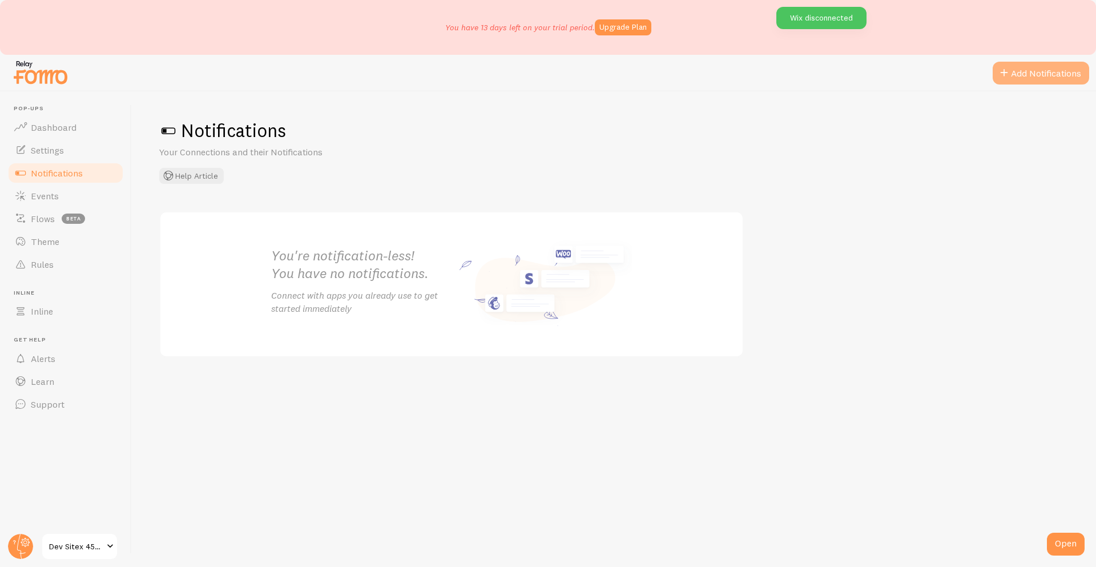
click at [1020, 73] on button "Add Notifications" at bounding box center [1041, 73] width 96 height 23
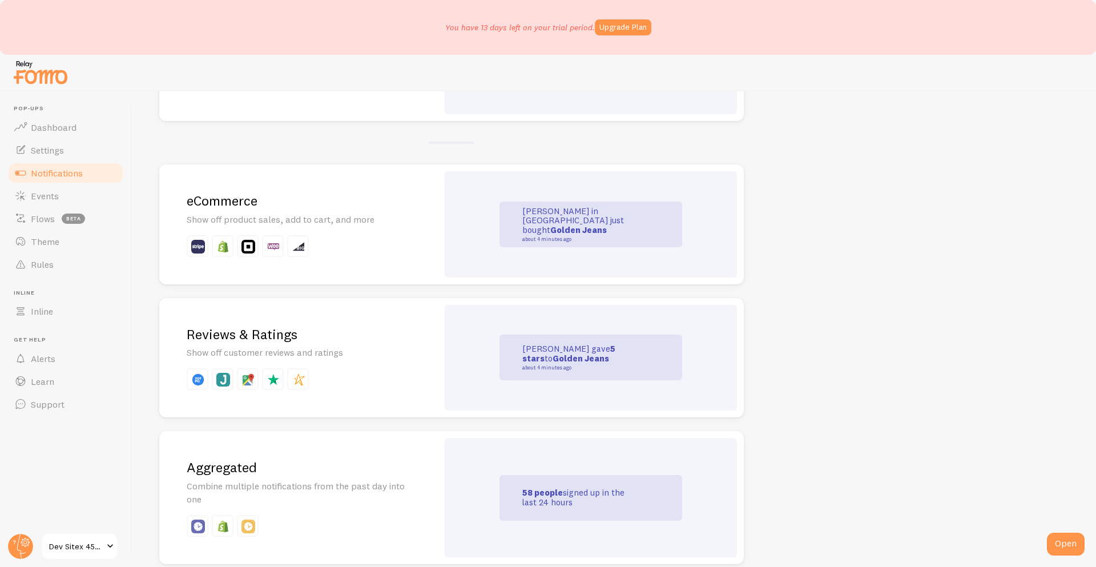
scroll to position [242, 0]
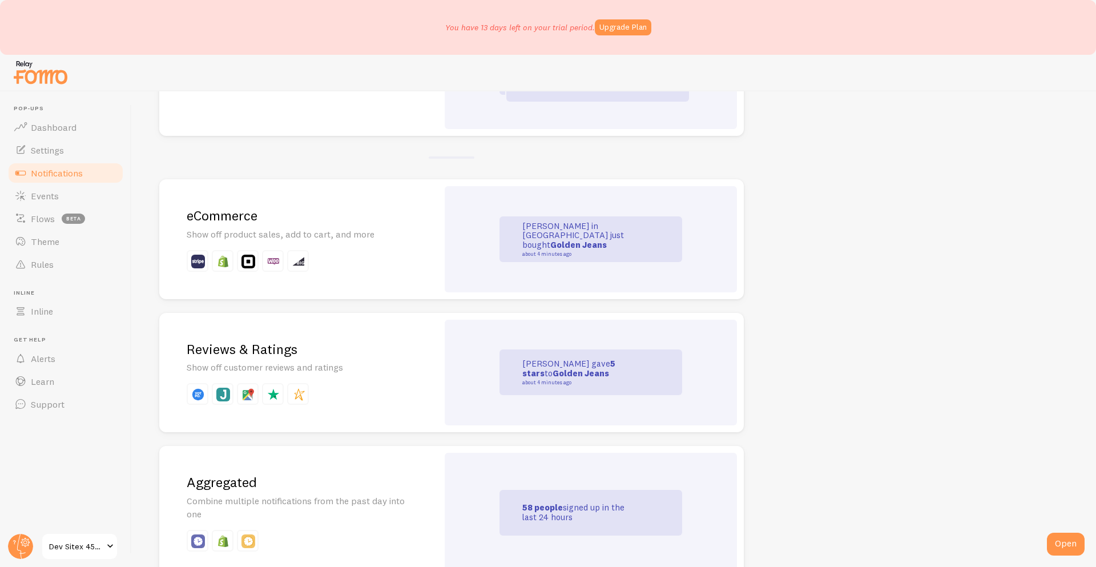
click at [335, 232] on p "Show off product sales, add to cart, and more" at bounding box center [299, 234] width 224 height 13
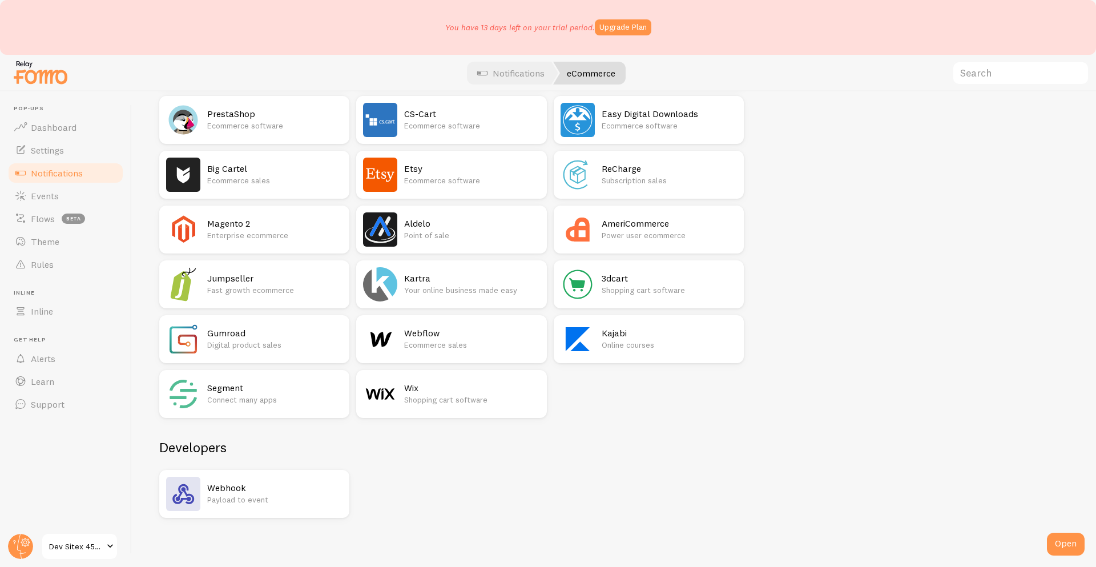
scroll to position [666, 0]
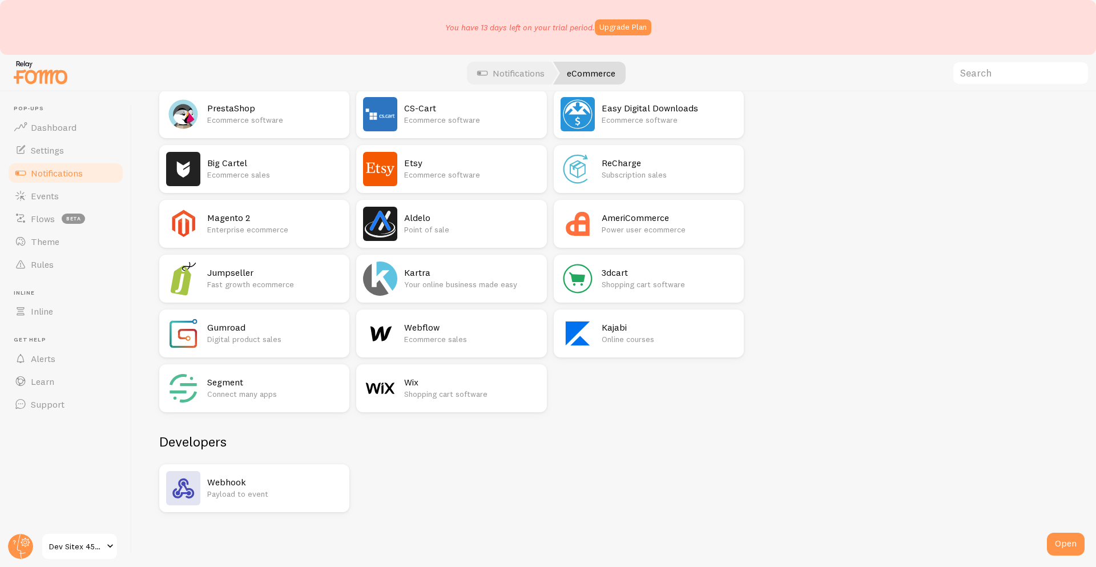
click at [446, 392] on p "Shopping cart software" at bounding box center [471, 393] width 135 height 11
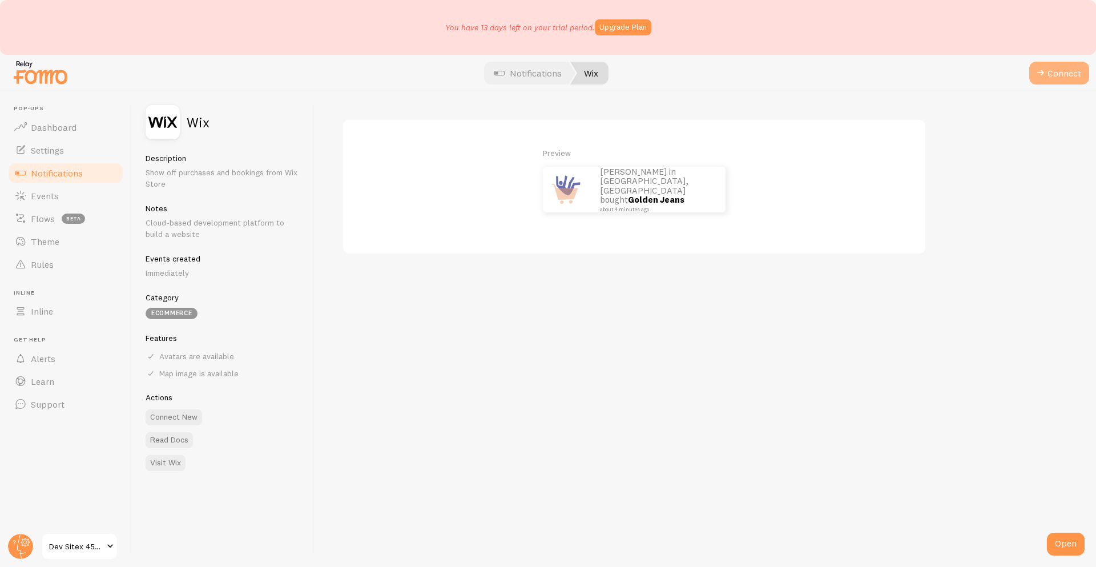
click at [1044, 77] on span at bounding box center [1041, 73] width 14 height 14
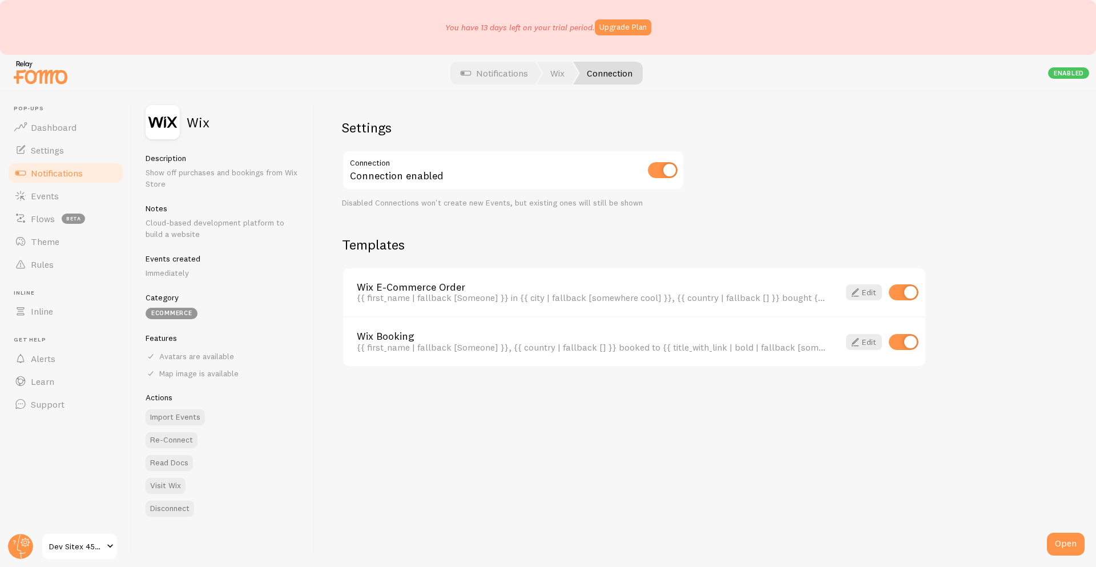
click at [541, 558] on div "Settings Connection Connection enabled Disabled Connections won't create new Ev…" at bounding box center [706, 329] width 782 height 476
click at [192, 126] on h2 "Wix" at bounding box center [198, 122] width 23 height 14
click at [162, 126] on img at bounding box center [163, 122] width 34 height 34
click at [53, 78] on img at bounding box center [40, 72] width 57 height 29
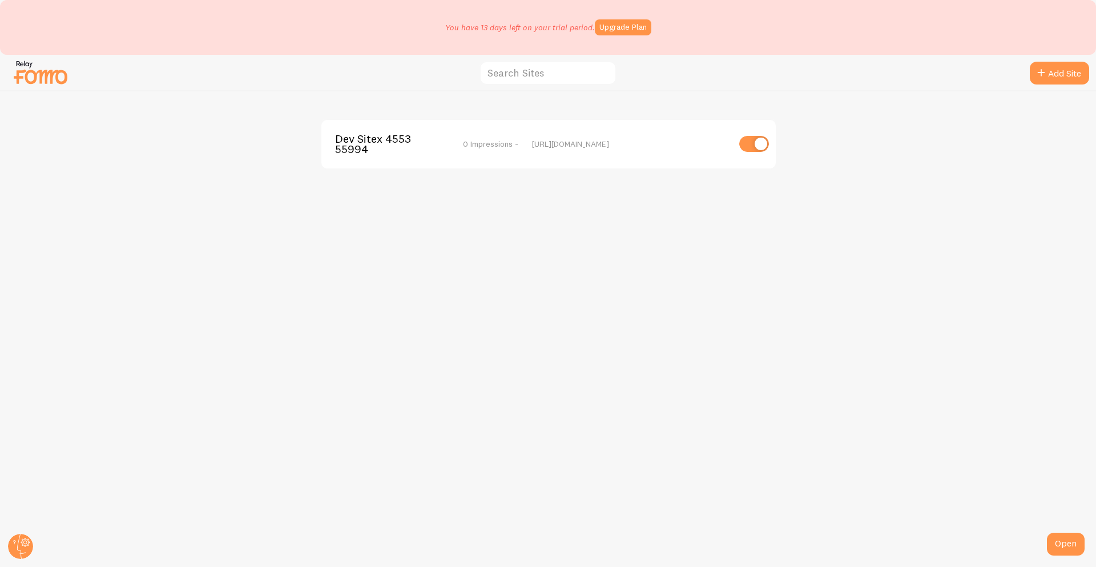
click at [501, 144] on span "0 Impressions -" at bounding box center [490, 144] width 55 height 10
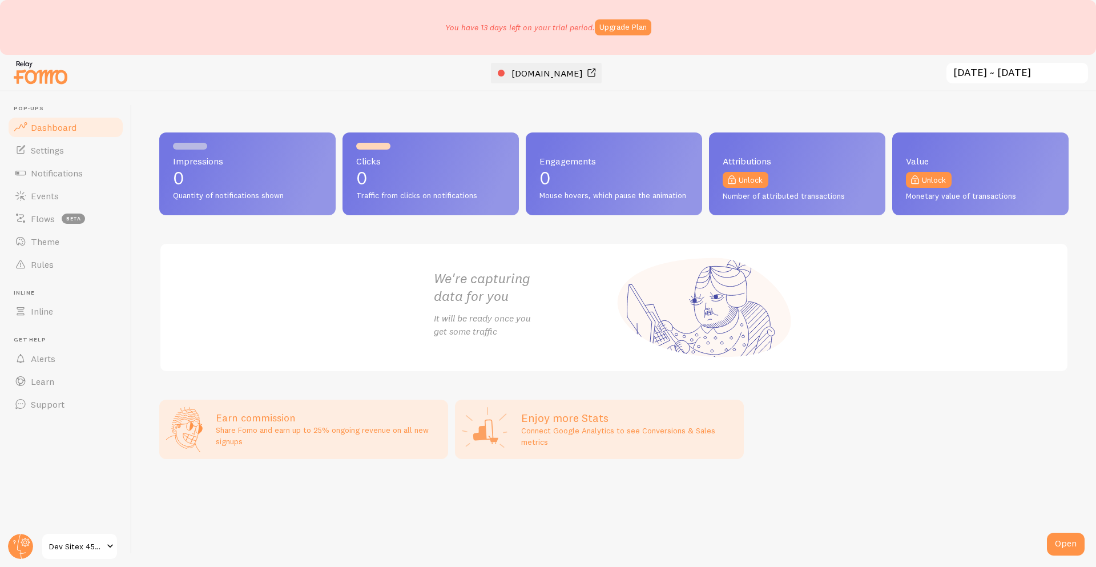
click at [529, 73] on span "change-me-in-settings.com" at bounding box center [547, 72] width 71 height 11
click at [81, 169] on span "Notifications" at bounding box center [57, 172] width 52 height 11
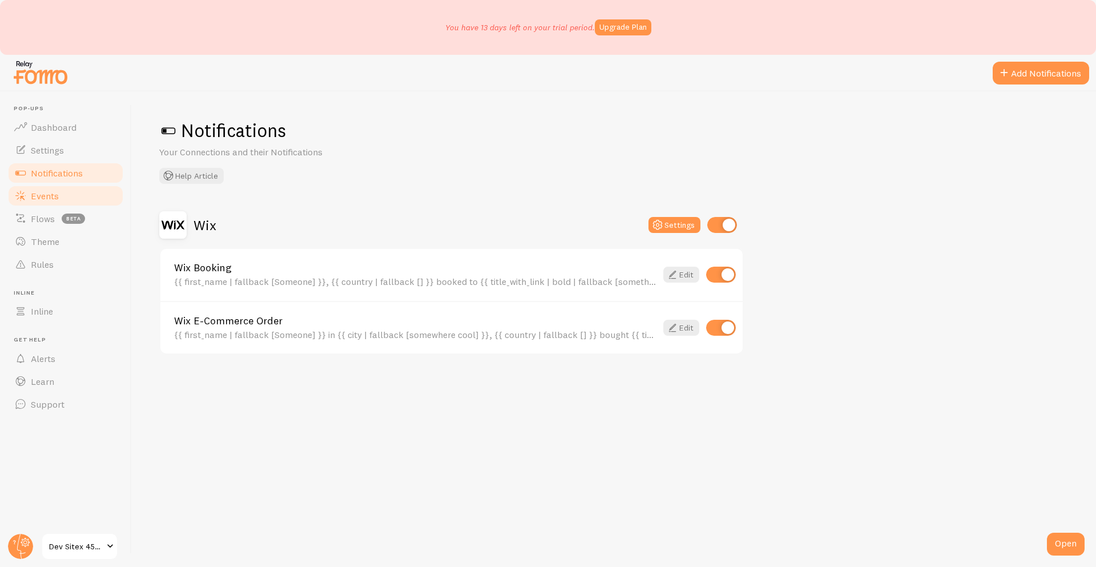
click at [54, 199] on span "Events" at bounding box center [45, 195] width 28 height 11
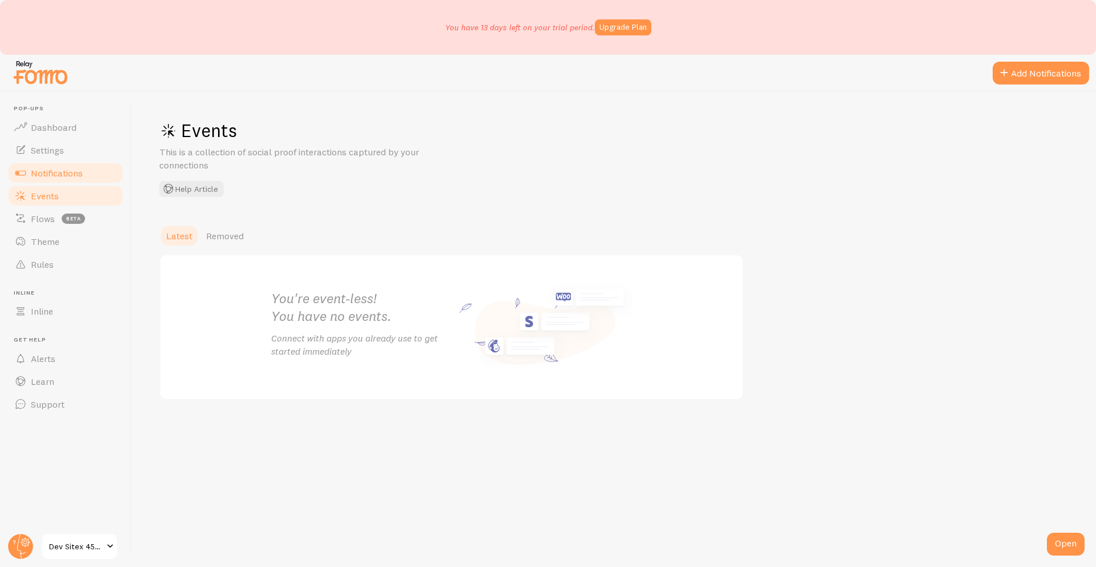
click at [62, 165] on link "Notifications" at bounding box center [66, 173] width 118 height 23
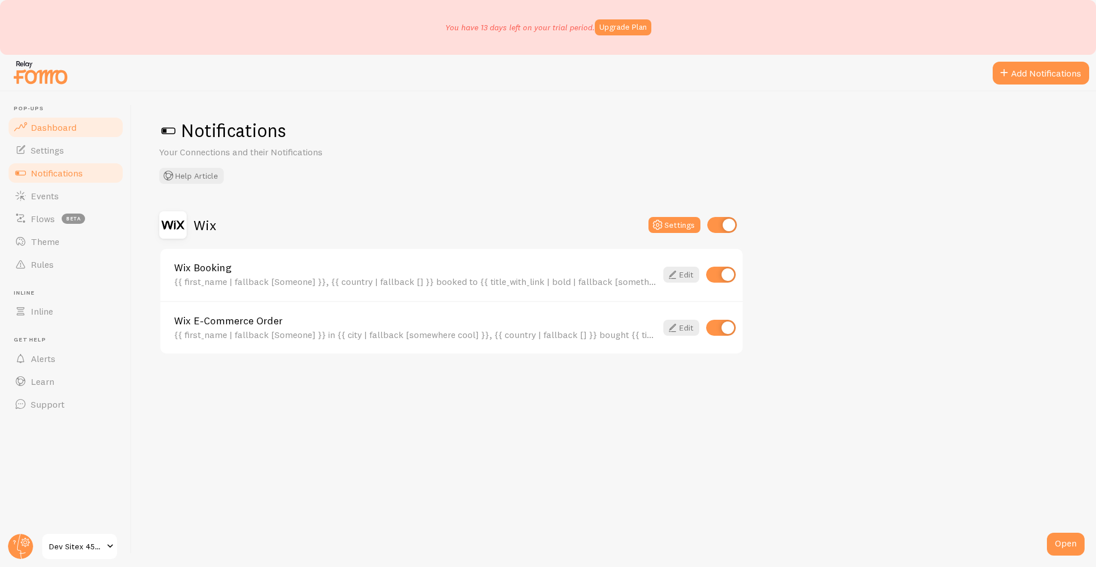
click at [73, 128] on span "Dashboard" at bounding box center [54, 127] width 46 height 11
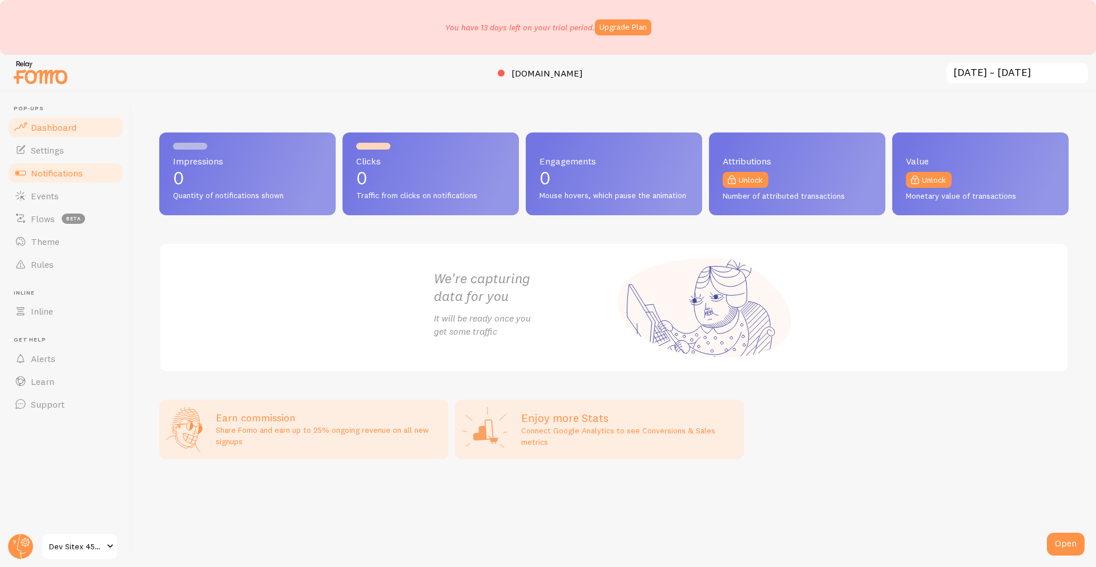
click at [57, 162] on link "Notifications" at bounding box center [66, 173] width 118 height 23
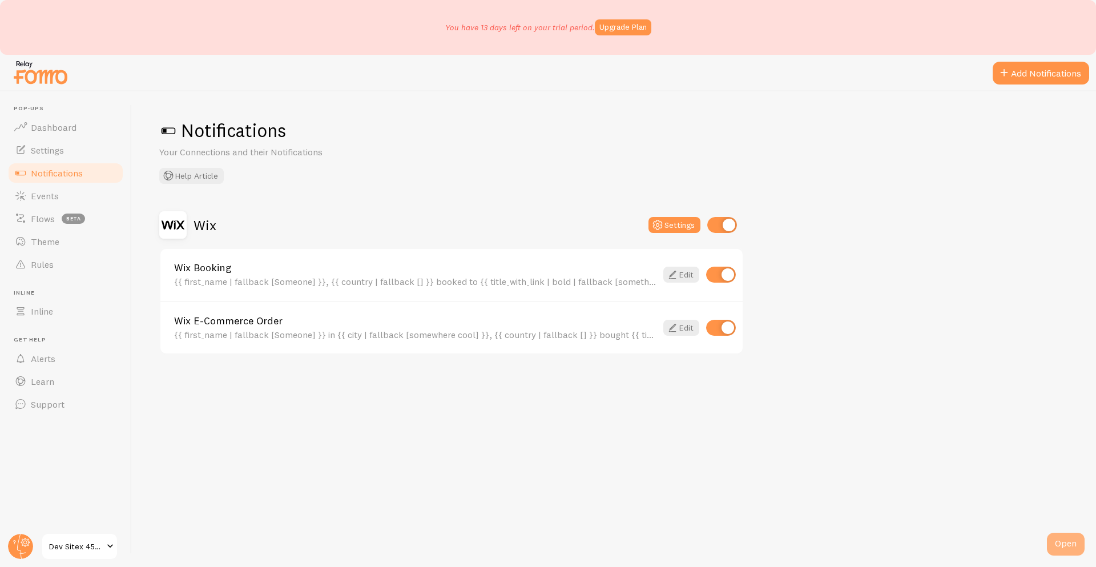
click at [1059, 544] on div "Open" at bounding box center [1066, 544] width 38 height 23
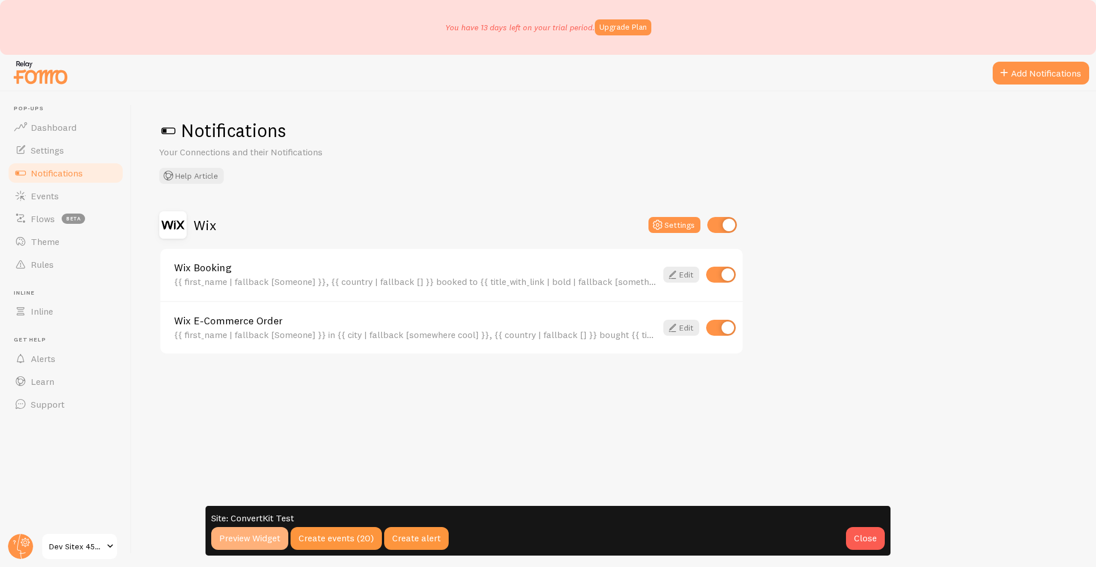
click at [264, 544] on link "Preview Widget" at bounding box center [249, 538] width 77 height 23
click at [53, 168] on span "Notifications" at bounding box center [57, 172] width 52 height 11
click at [208, 236] on div "Wix" at bounding box center [187, 224] width 57 height 27
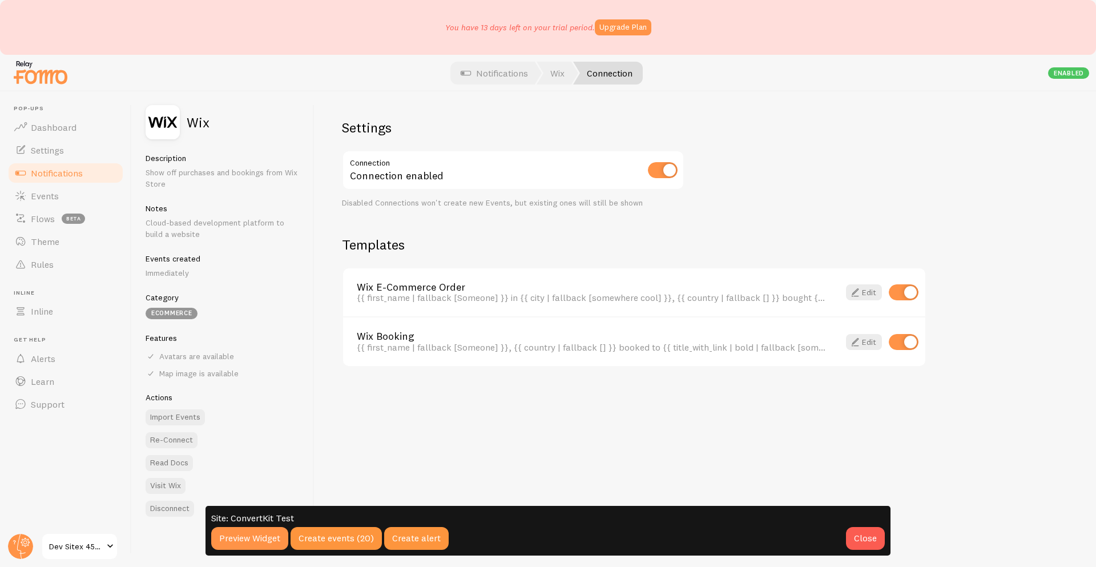
click at [171, 511] on div "Site: ConvertKit Test Preview Widget Create events (20) Create alert Close Open" at bounding box center [548, 530] width 1096 height 73
click at [206, 508] on div "Site: ConvertKit Test Preview Widget Create events (20) Create alert Close" at bounding box center [548, 531] width 685 height 50
click at [866, 534] on div "Close" at bounding box center [865, 538] width 39 height 23
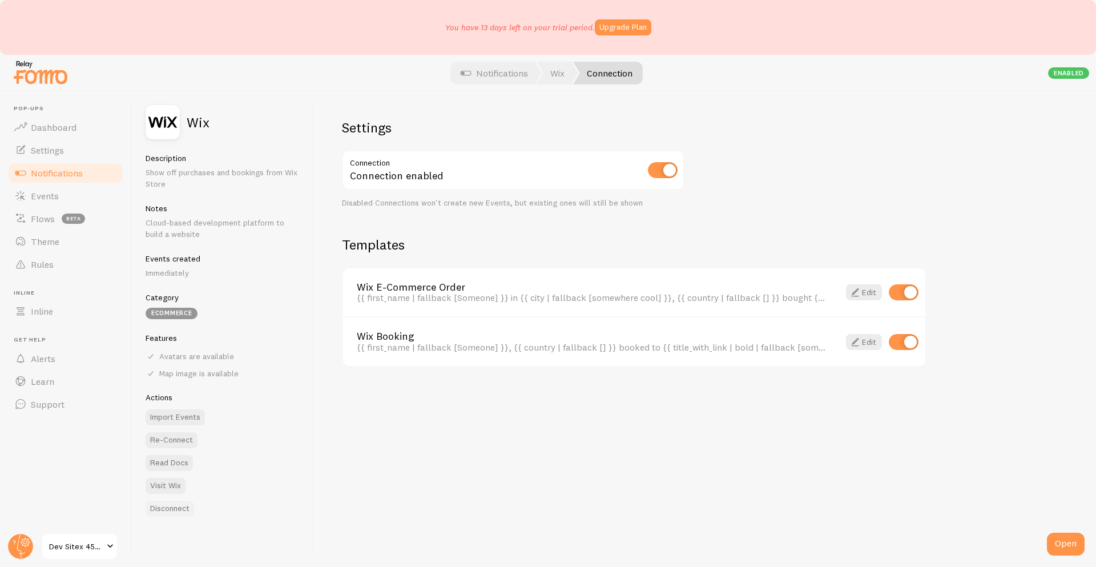
click at [176, 509] on button "Disconnect" at bounding box center [170, 509] width 49 height 16
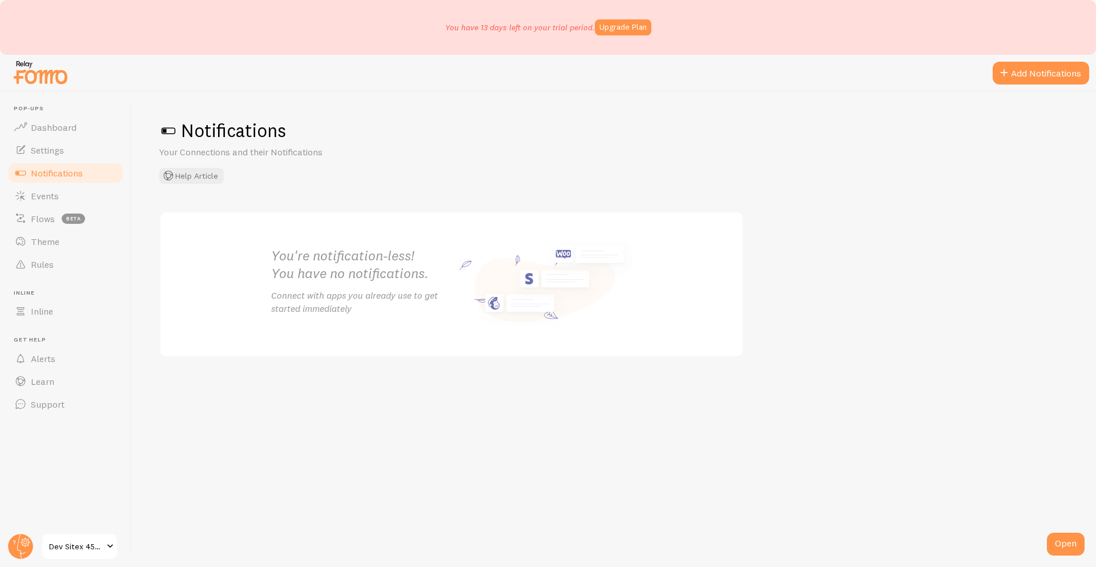
click at [506, 352] on div "You're notification-less! You have no notifications. Connect with apps you alre…" at bounding box center [451, 284] width 388 height 144
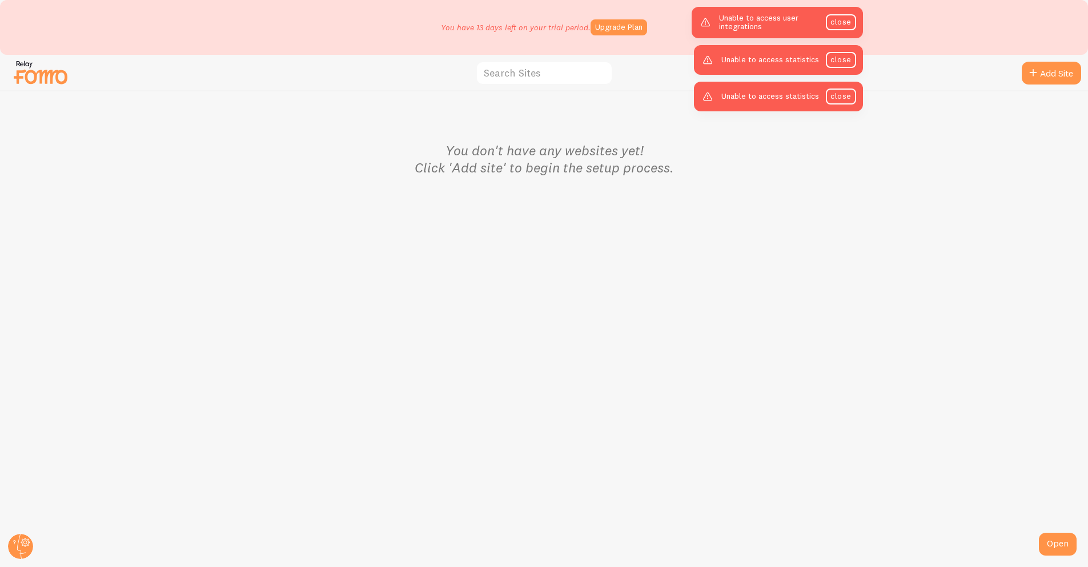
click at [525, 252] on div "You don't have any websites yet! Click 'Add site' to begin the setup process." at bounding box center [544, 329] width 1087 height 476
click at [856, 23] on link "close" at bounding box center [845, 22] width 30 height 16
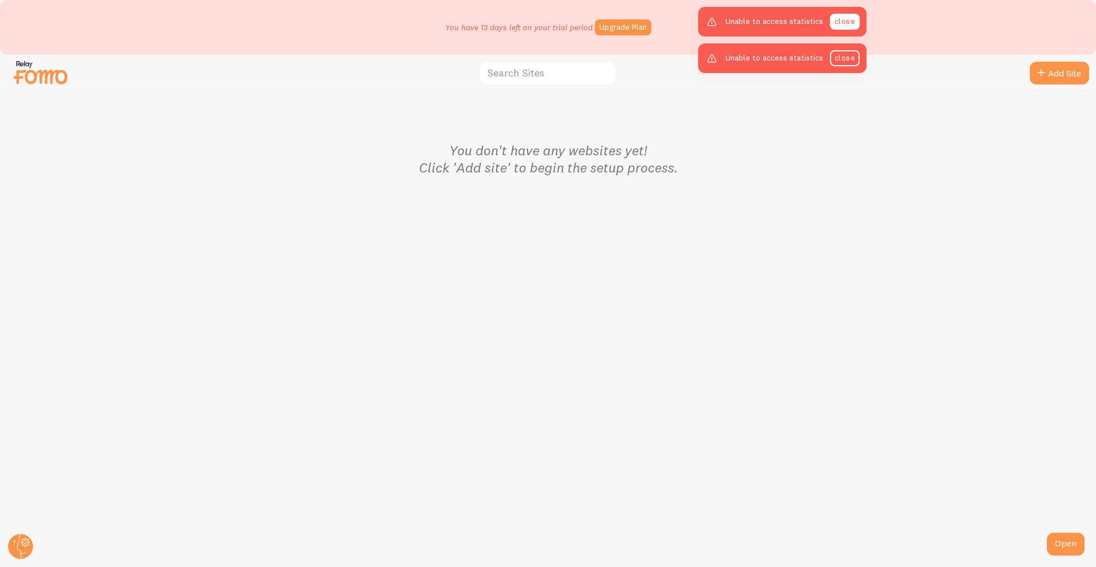
click at [848, 21] on link "close" at bounding box center [845, 22] width 30 height 16
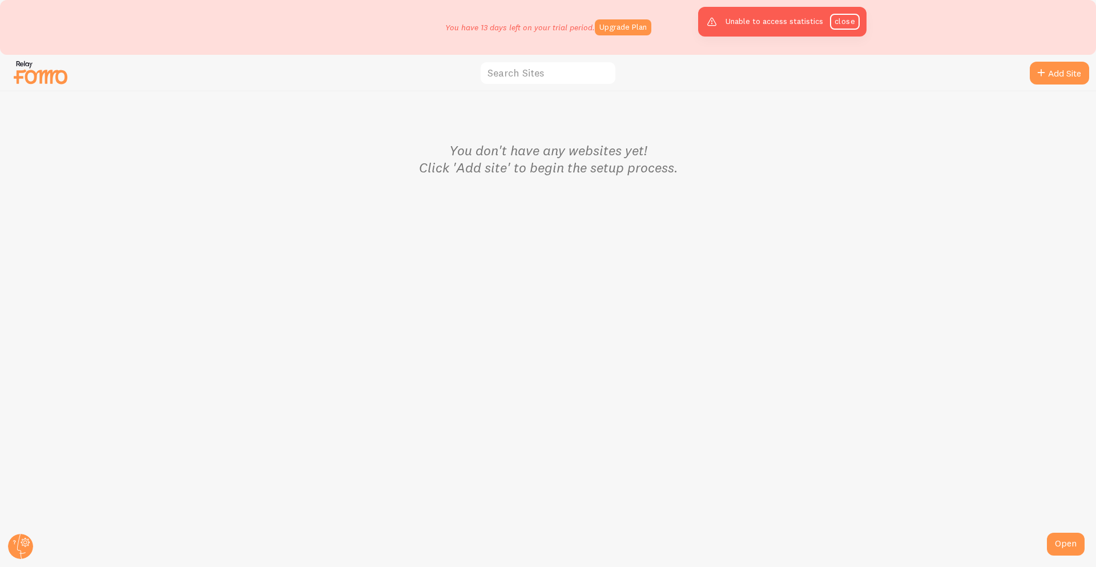
click at [848, 21] on link "close" at bounding box center [845, 22] width 30 height 16
click at [555, 367] on div "You don't have any websites yet! Click 'Add site' to begin the setup process." at bounding box center [549, 329] width 1096 height 476
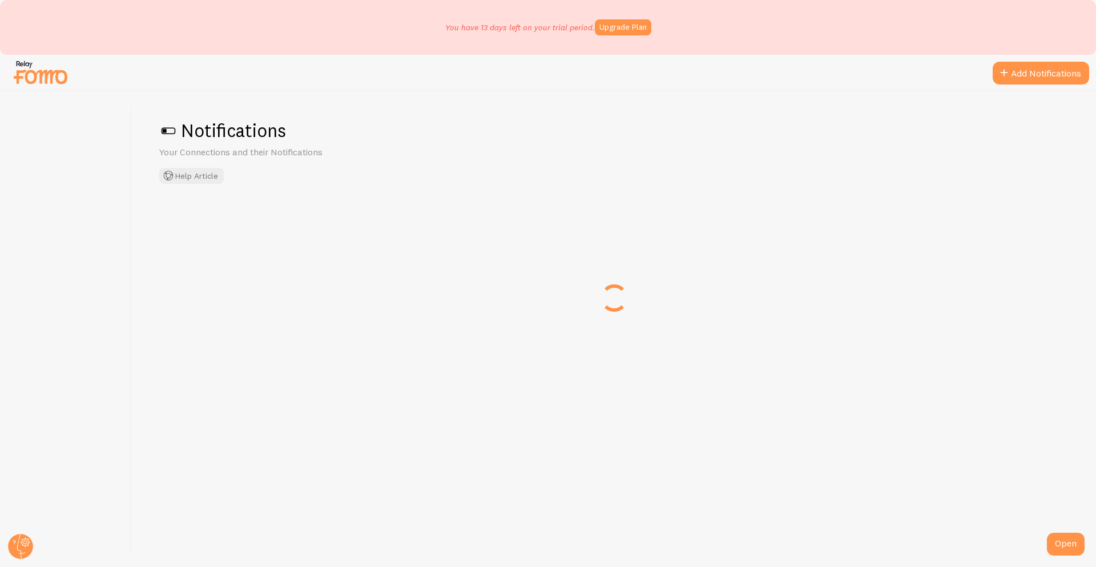
click at [37, 89] on div at bounding box center [548, 73] width 1096 height 37
click at [38, 77] on img at bounding box center [40, 72] width 57 height 29
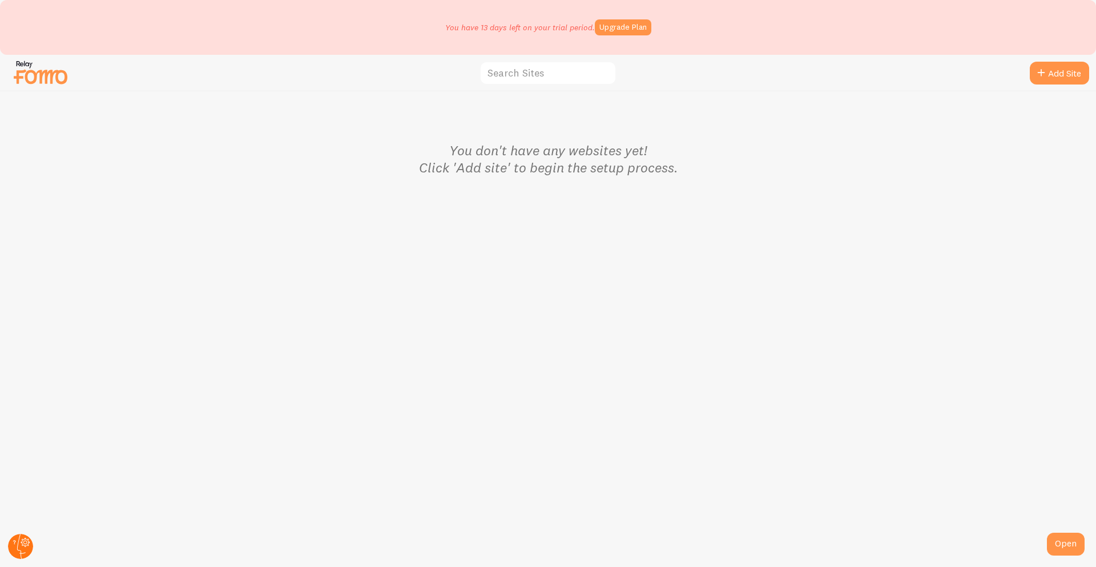
click at [23, 547] on circle at bounding box center [20, 546] width 25 height 25
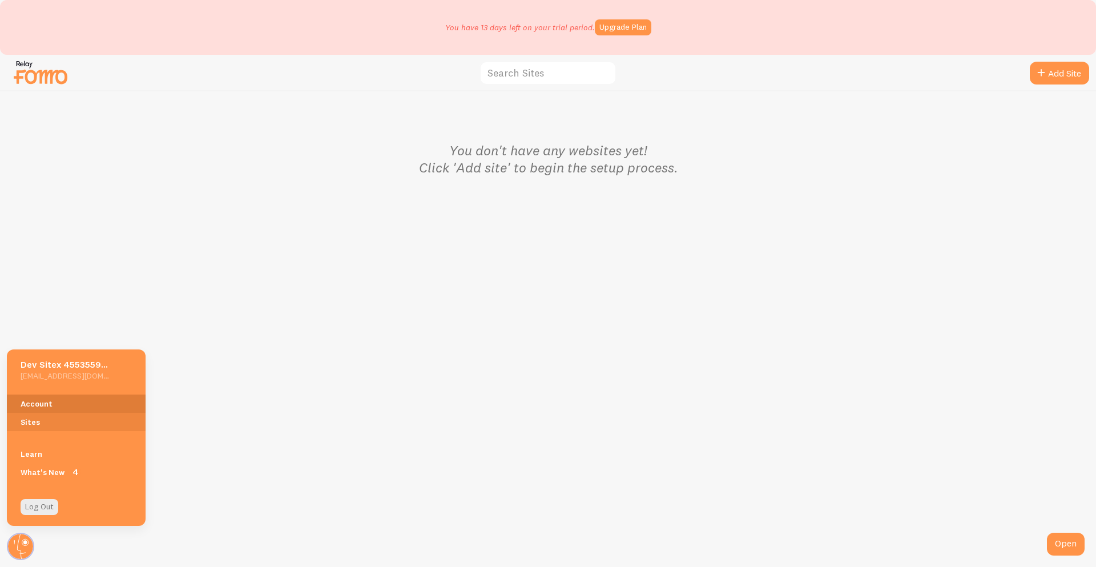
click at [58, 406] on link "Account" at bounding box center [76, 404] width 139 height 18
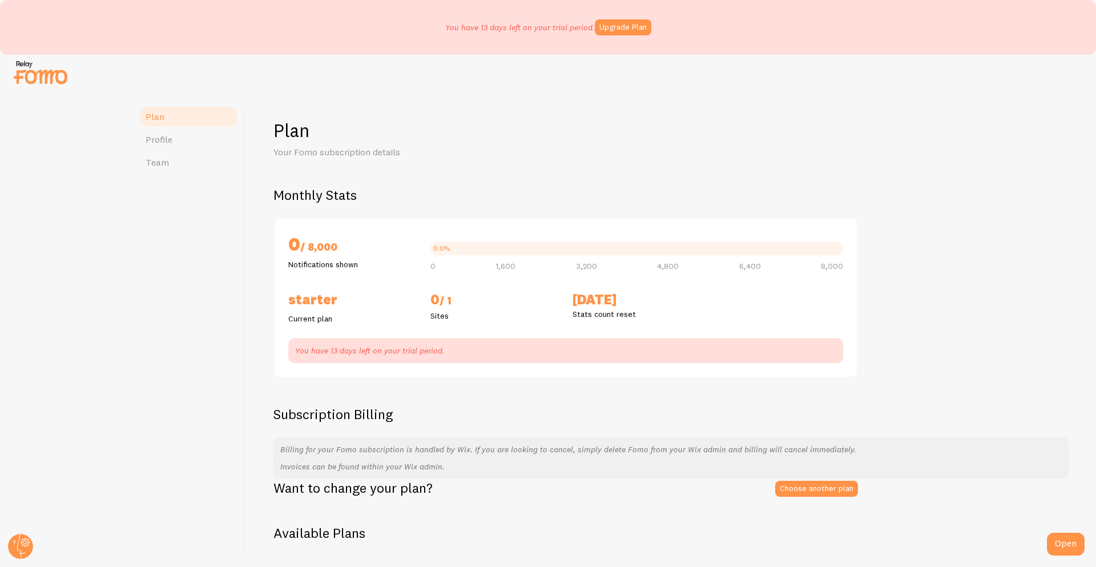
click at [30, 564] on header at bounding box center [65, 329] width 131 height 476
click at [21, 544] on circle at bounding box center [20, 546] width 25 height 25
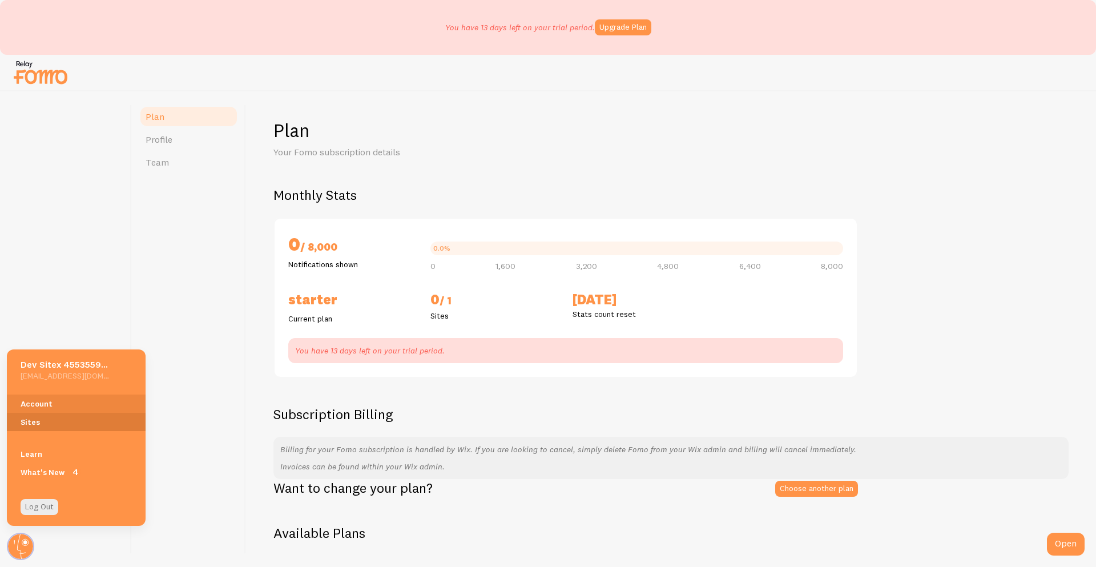
click at [54, 421] on link "Sites" at bounding box center [76, 422] width 139 height 18
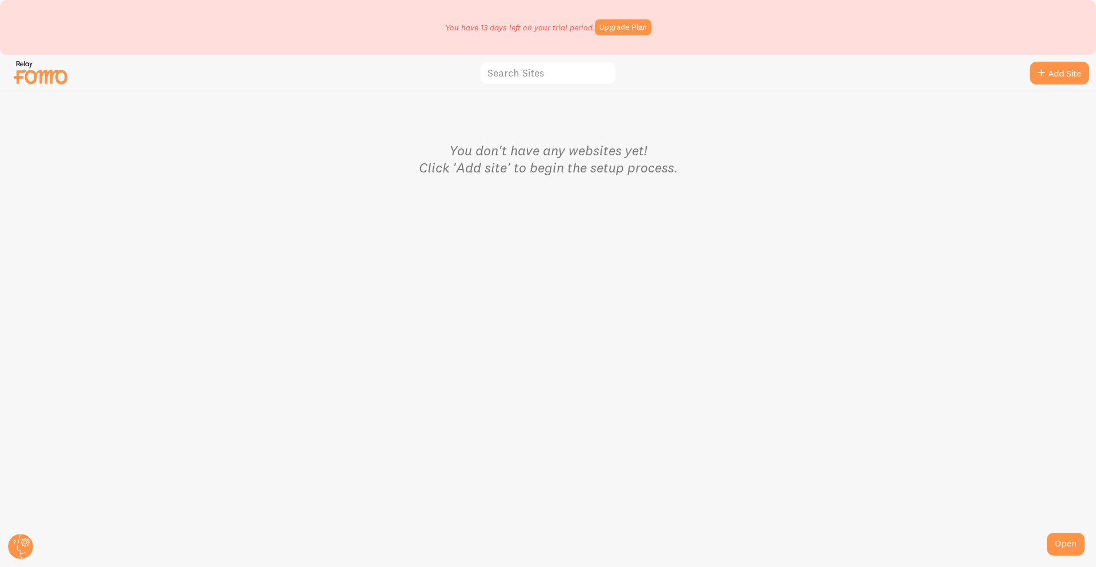
click at [640, 309] on div "You don't have any websites yet! Click 'Add site' to begin the setup process." at bounding box center [549, 329] width 1096 height 476
click at [45, 81] on img at bounding box center [40, 72] width 57 height 29
click at [10, 550] on circle at bounding box center [20, 546] width 25 height 25
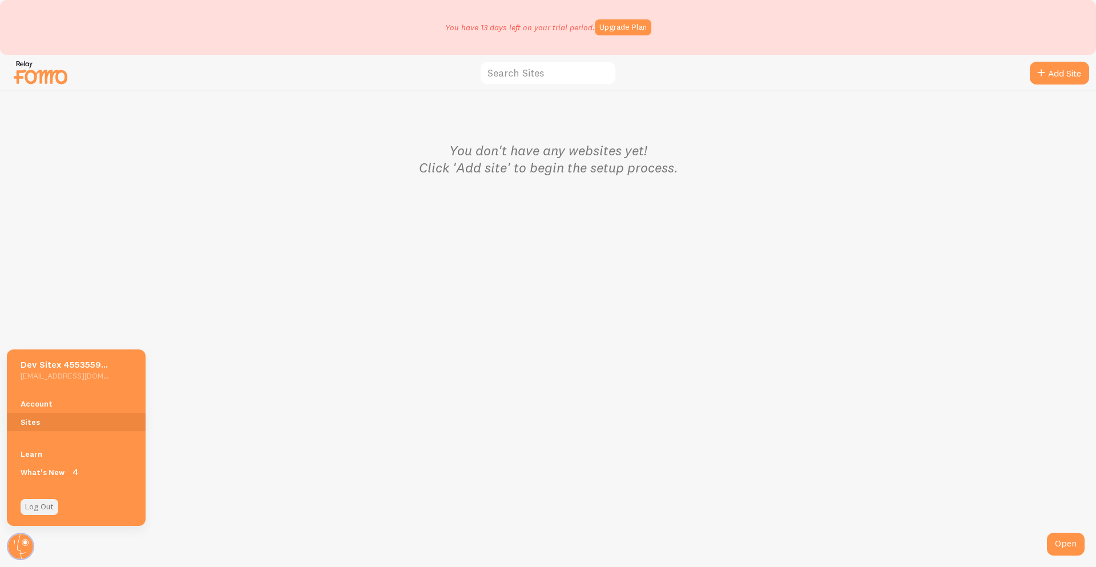
click at [40, 506] on link "Log Out" at bounding box center [40, 507] width 38 height 16
